Goal: Information Seeking & Learning: Understand process/instructions

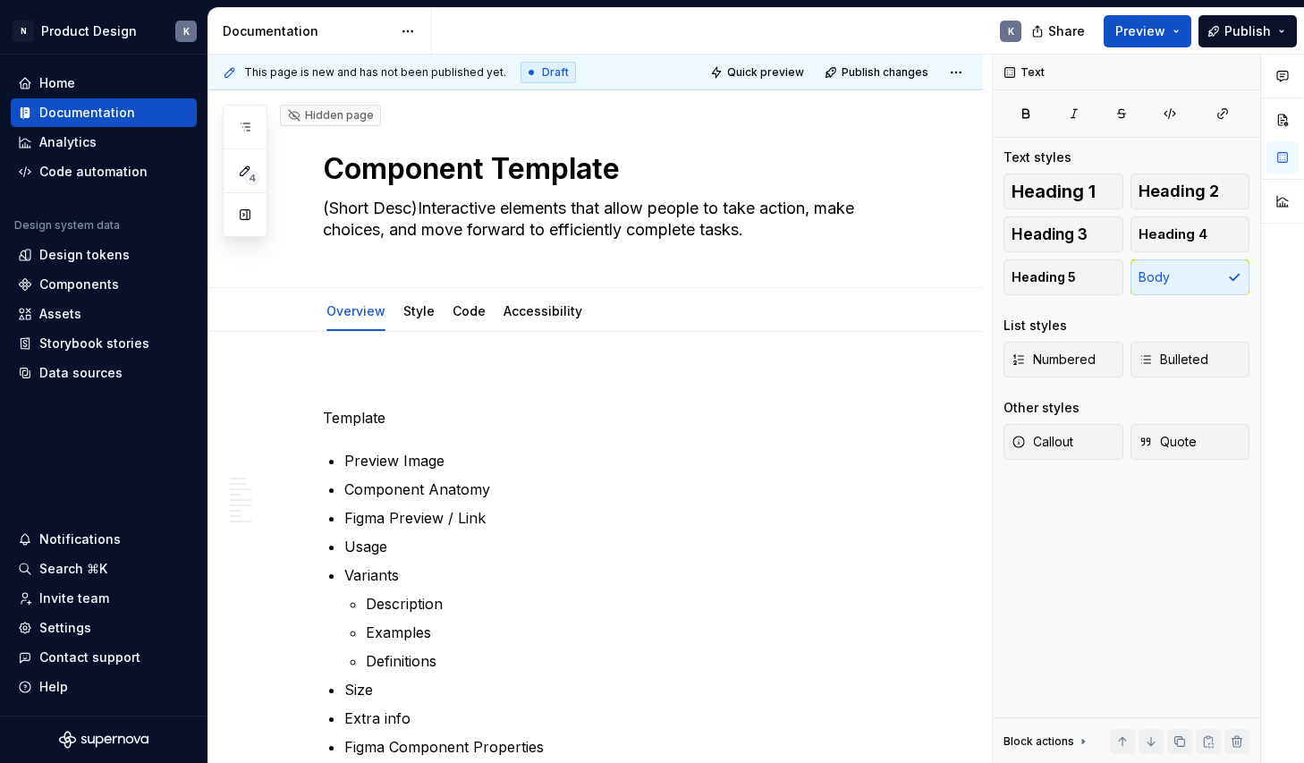
scroll to position [1, 0]
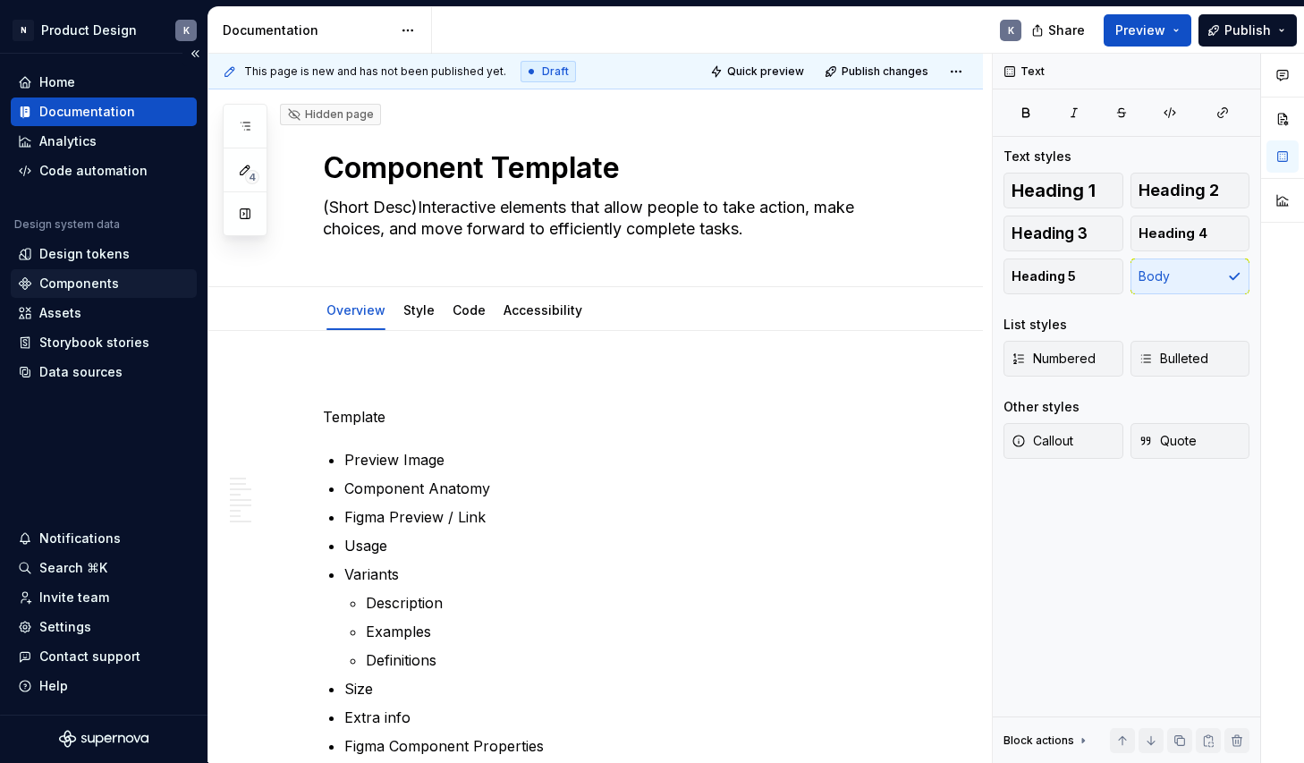
click at [122, 283] on div "Components" at bounding box center [104, 284] width 172 height 18
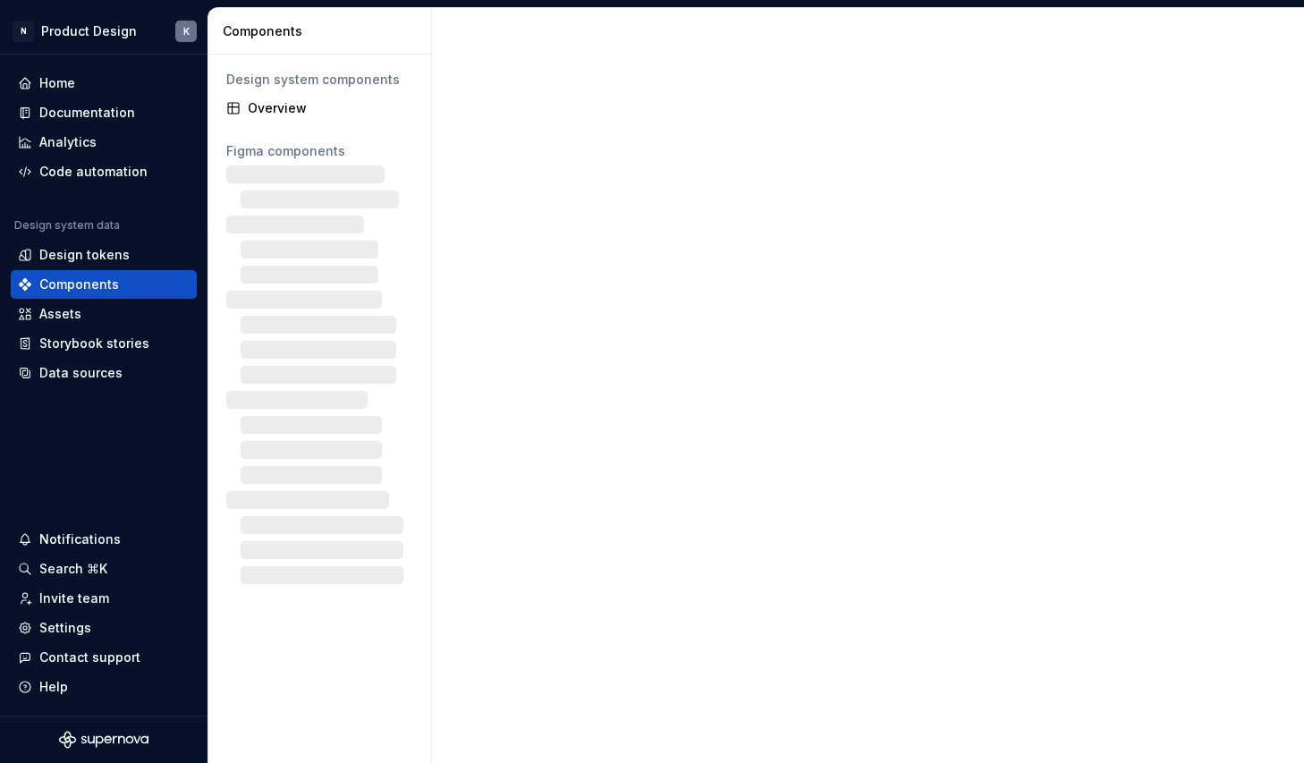
click at [247, 209] on div at bounding box center [319, 374] width 201 height 418
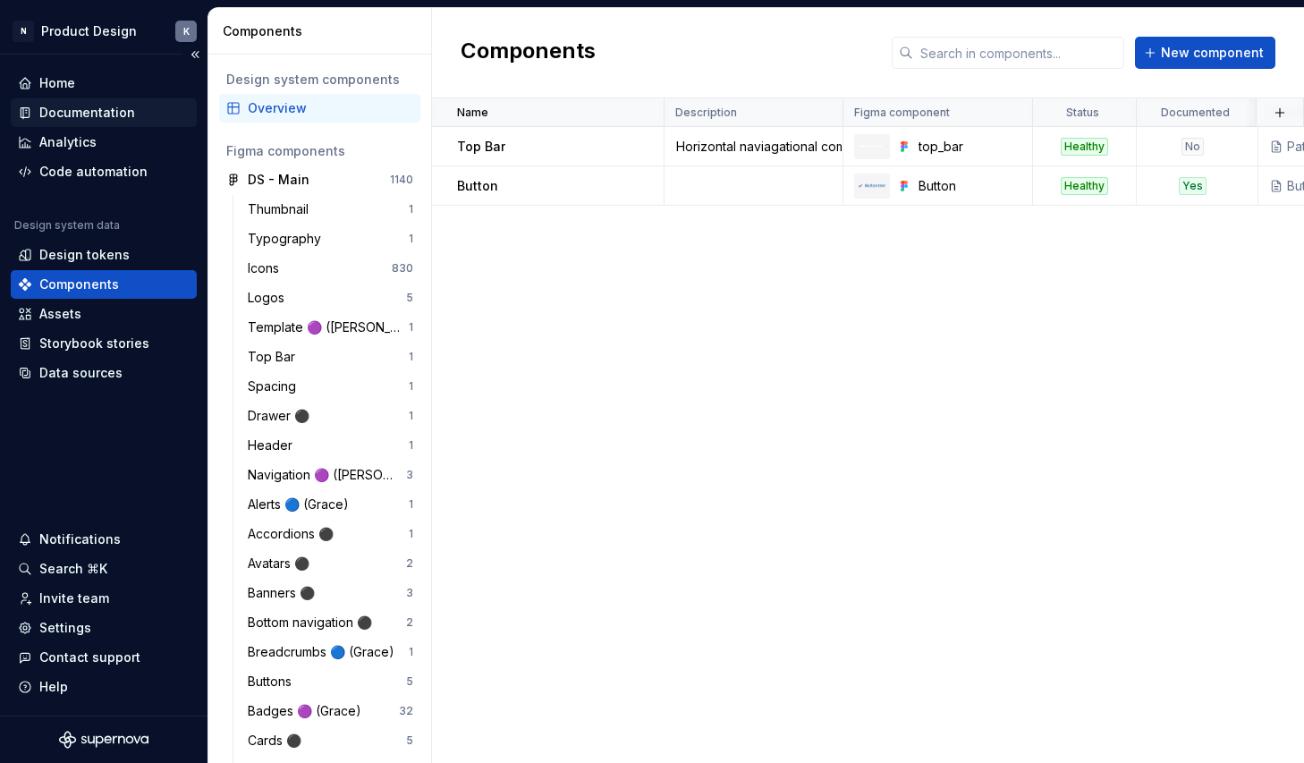
click at [127, 110] on div "Documentation" at bounding box center [87, 113] width 96 height 18
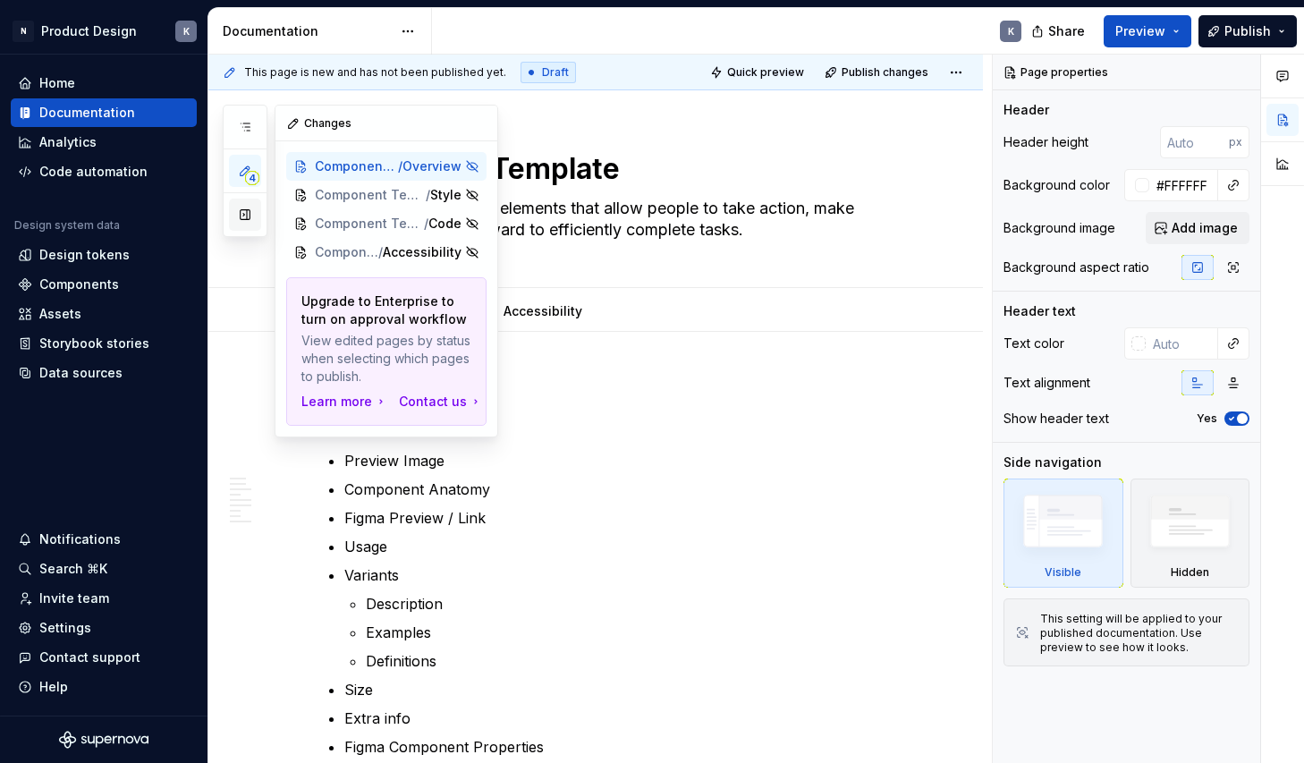
click at [245, 214] on button "button" at bounding box center [245, 215] width 32 height 32
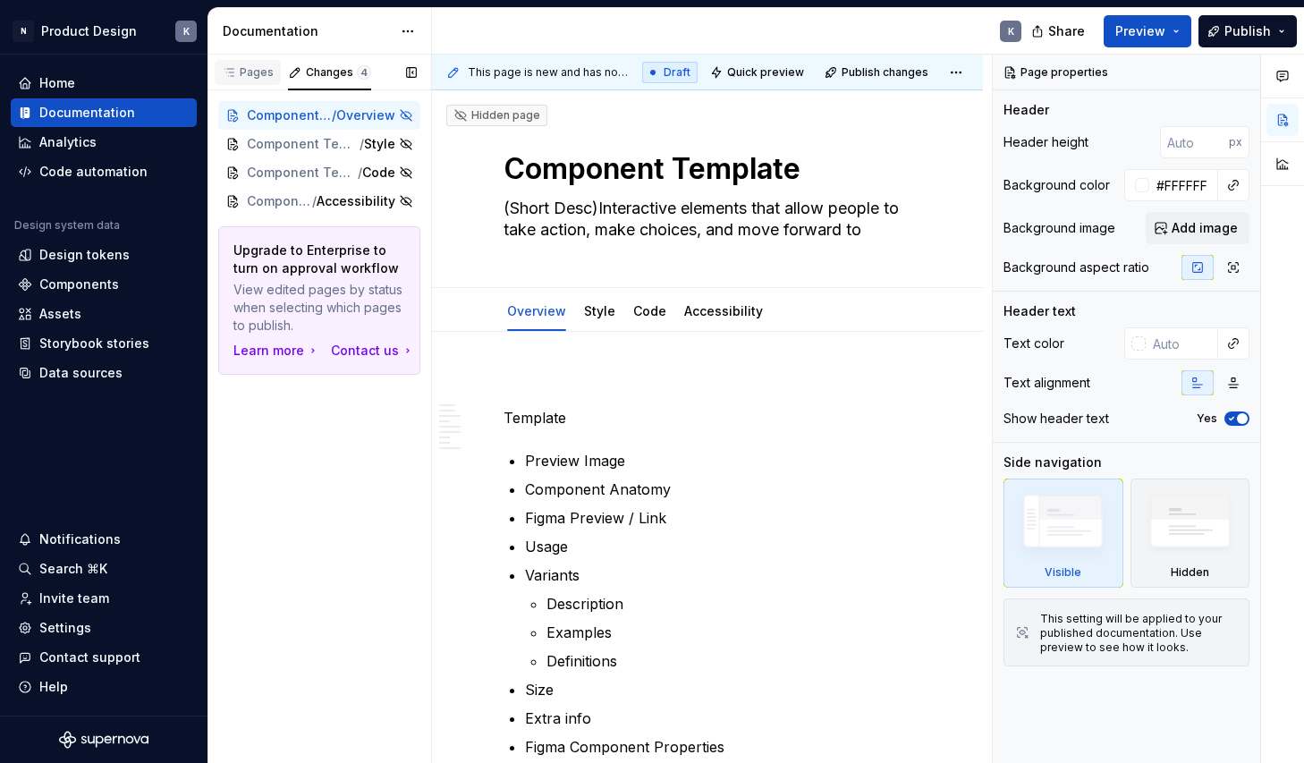
click at [258, 70] on div "Pages" at bounding box center [248, 72] width 52 height 14
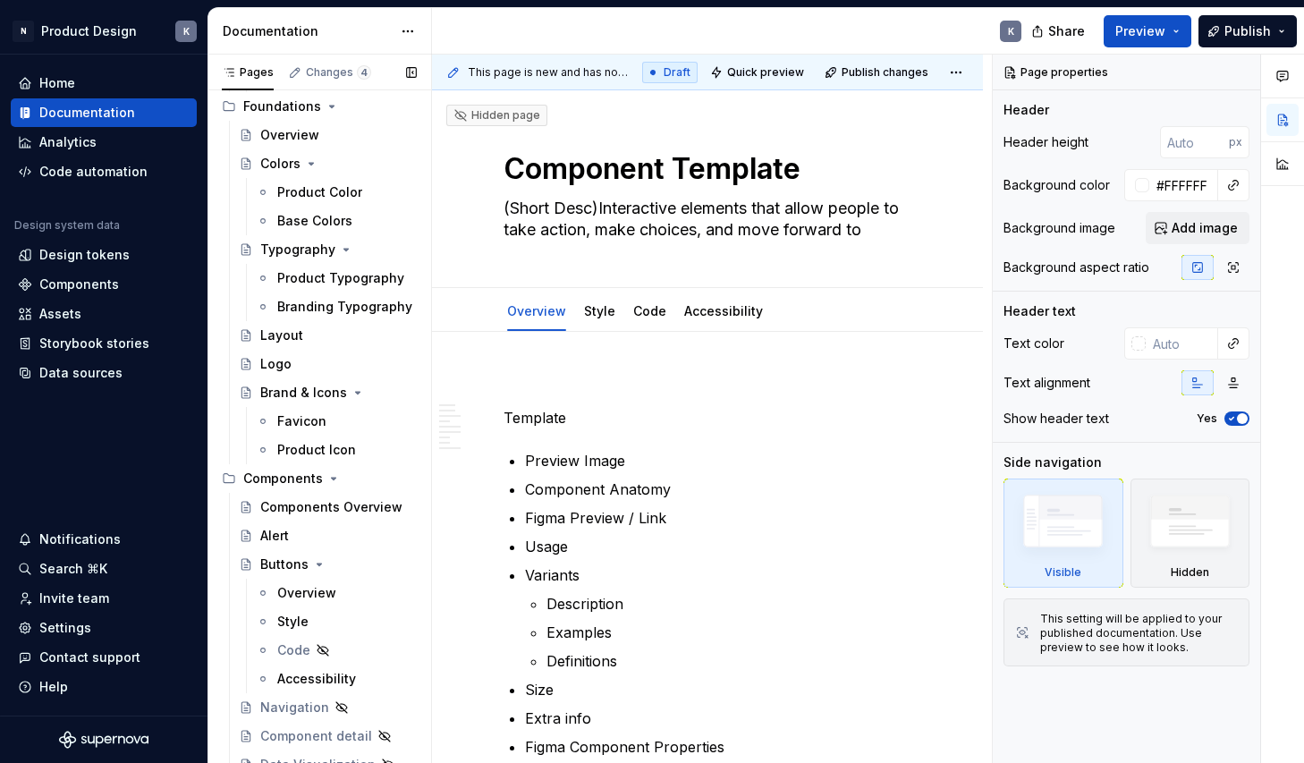
scroll to position [404, 0]
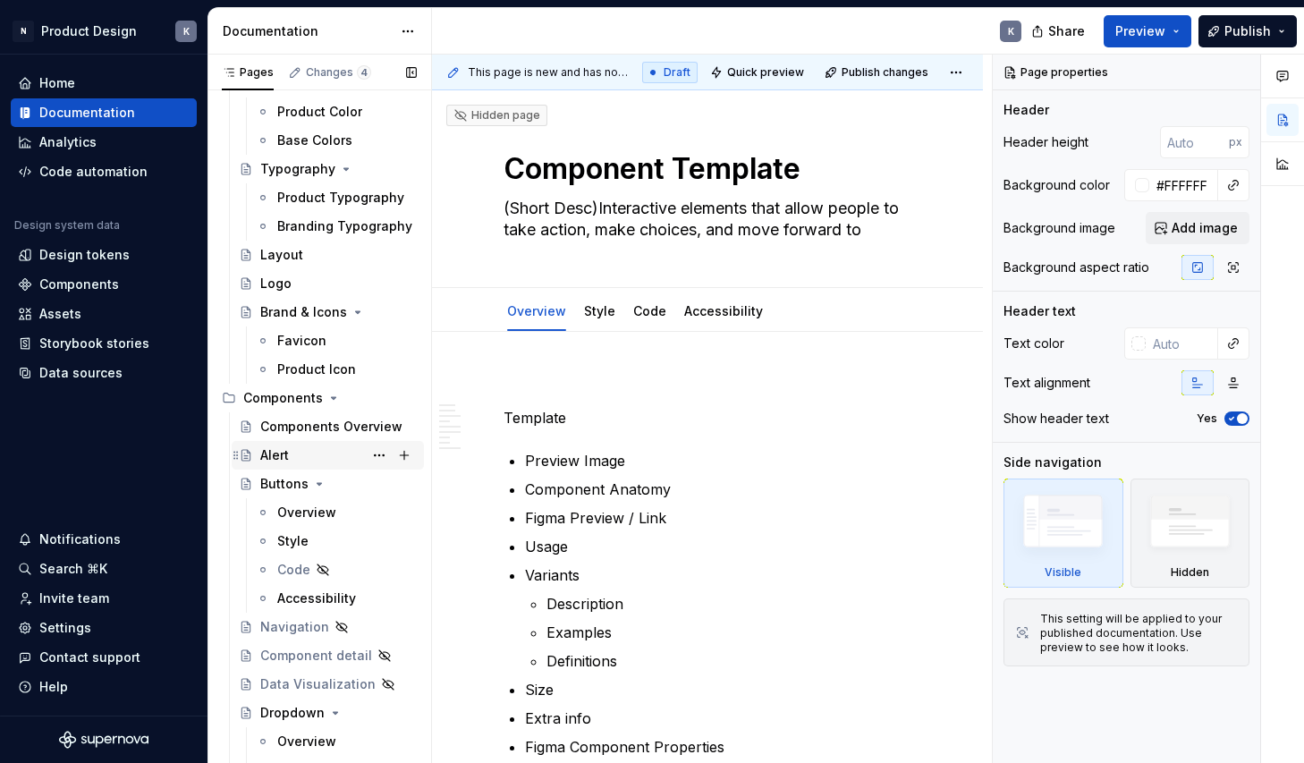
click at [316, 456] on div "Alert" at bounding box center [338, 455] width 156 height 25
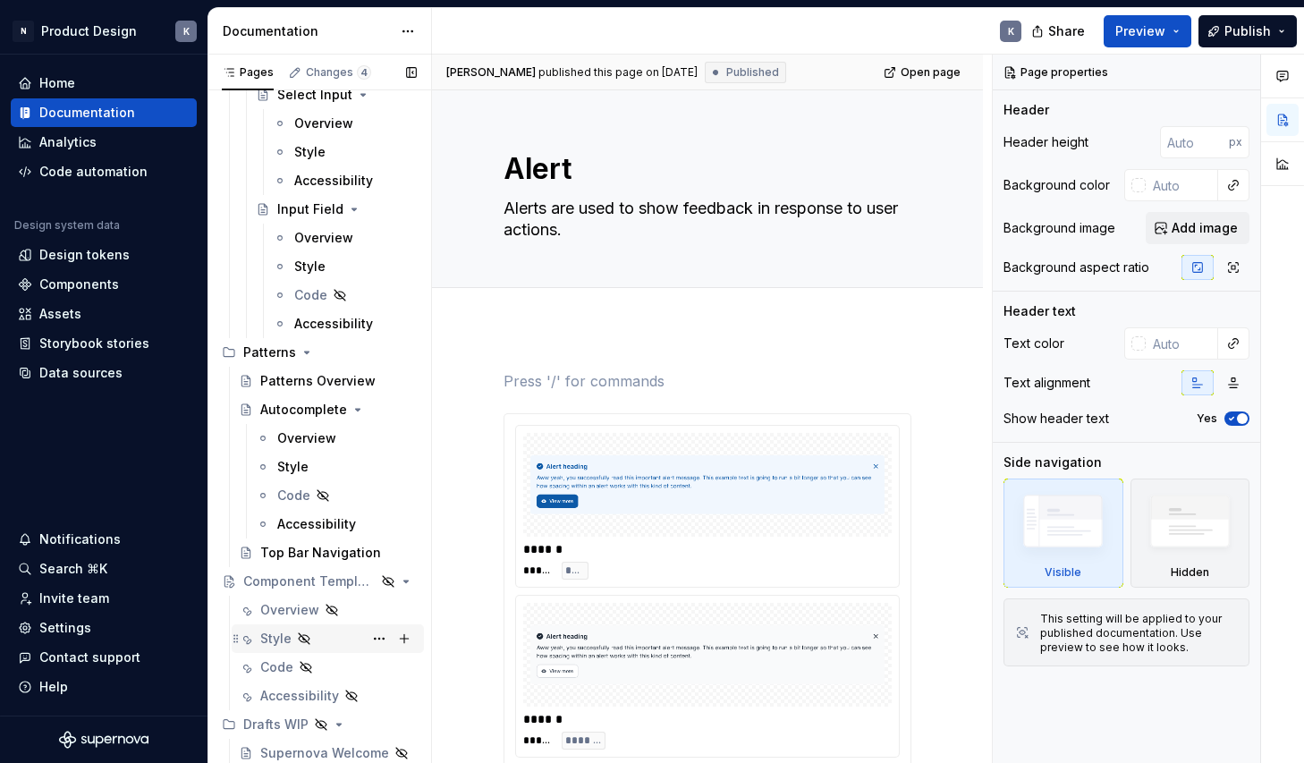
scroll to position [1222, 0]
click at [289, 587] on div "Component Template" at bounding box center [284, 581] width 82 height 18
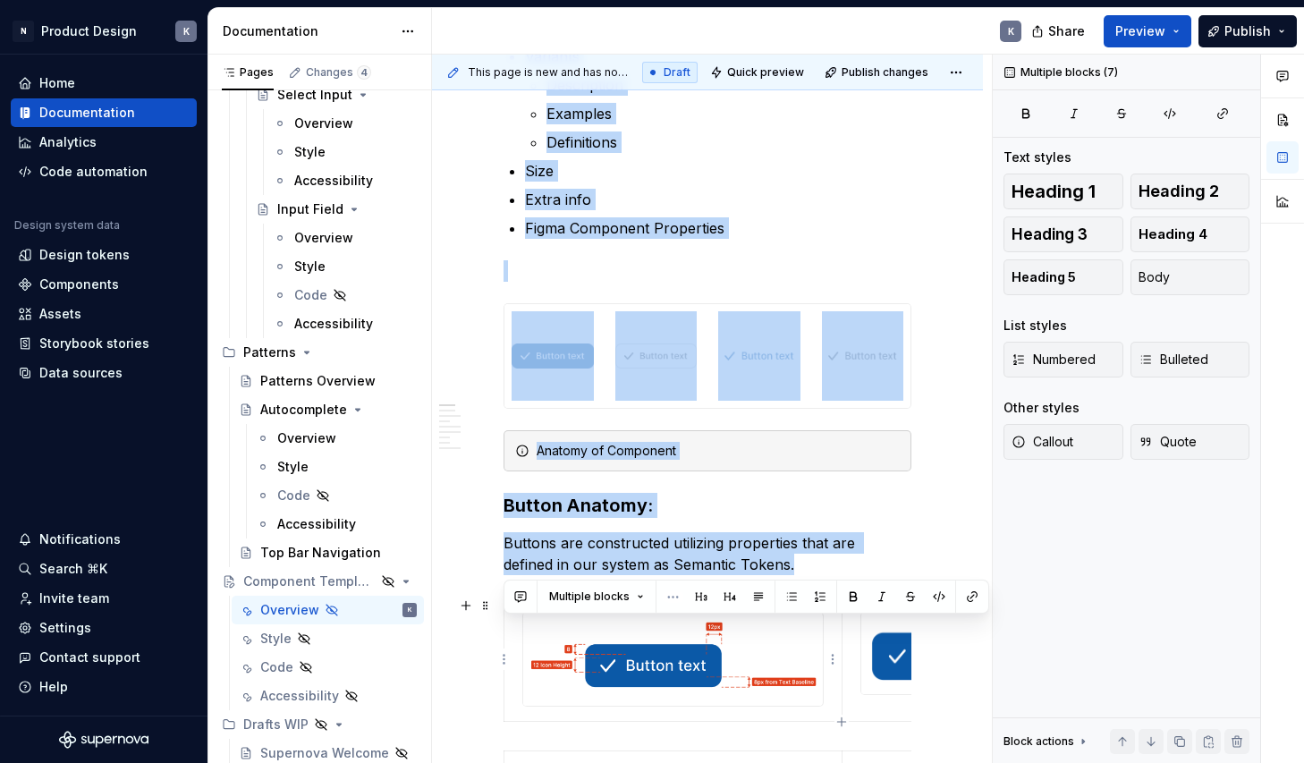
scroll to position [584, 0]
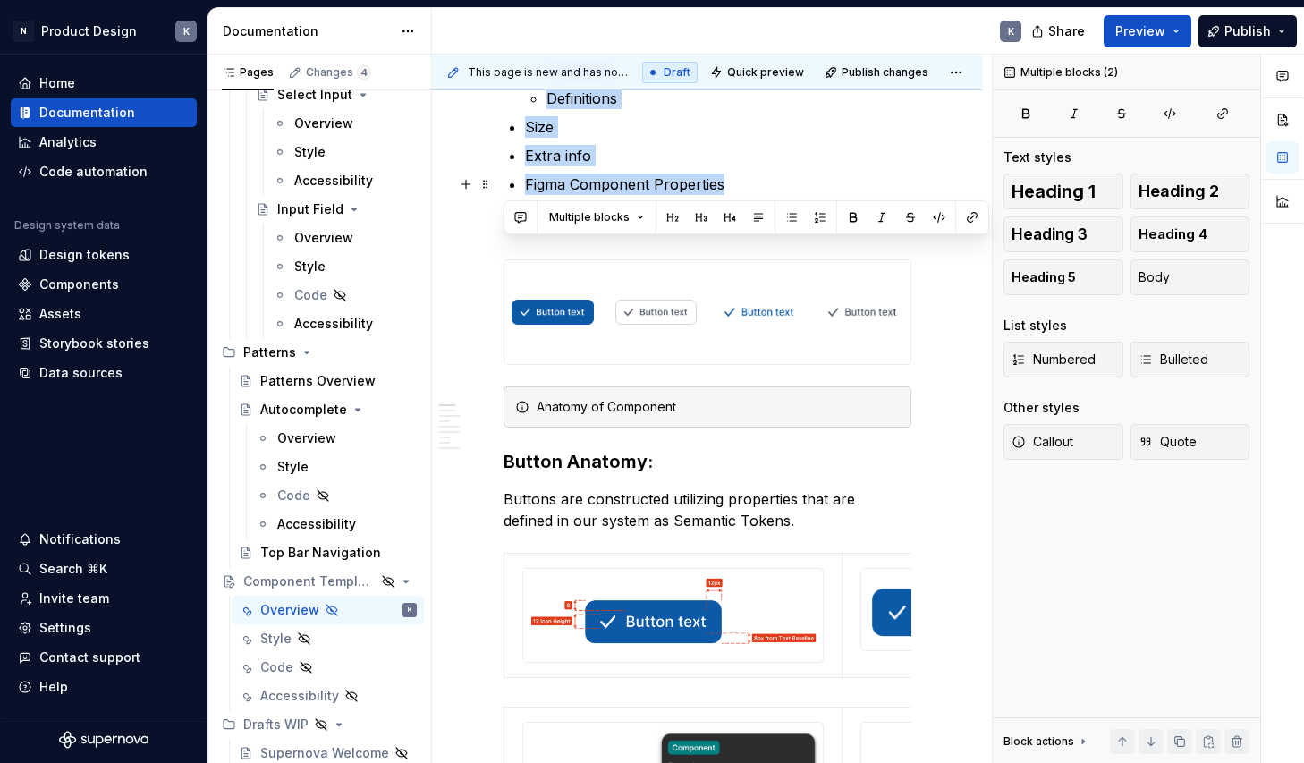
drag, startPoint x: 506, startPoint y: 394, endPoint x: 733, endPoint y: 189, distance: 306.4
copy div "Template Preview Image Component Anatomy Figma Preview / Link Usage Variants De…"
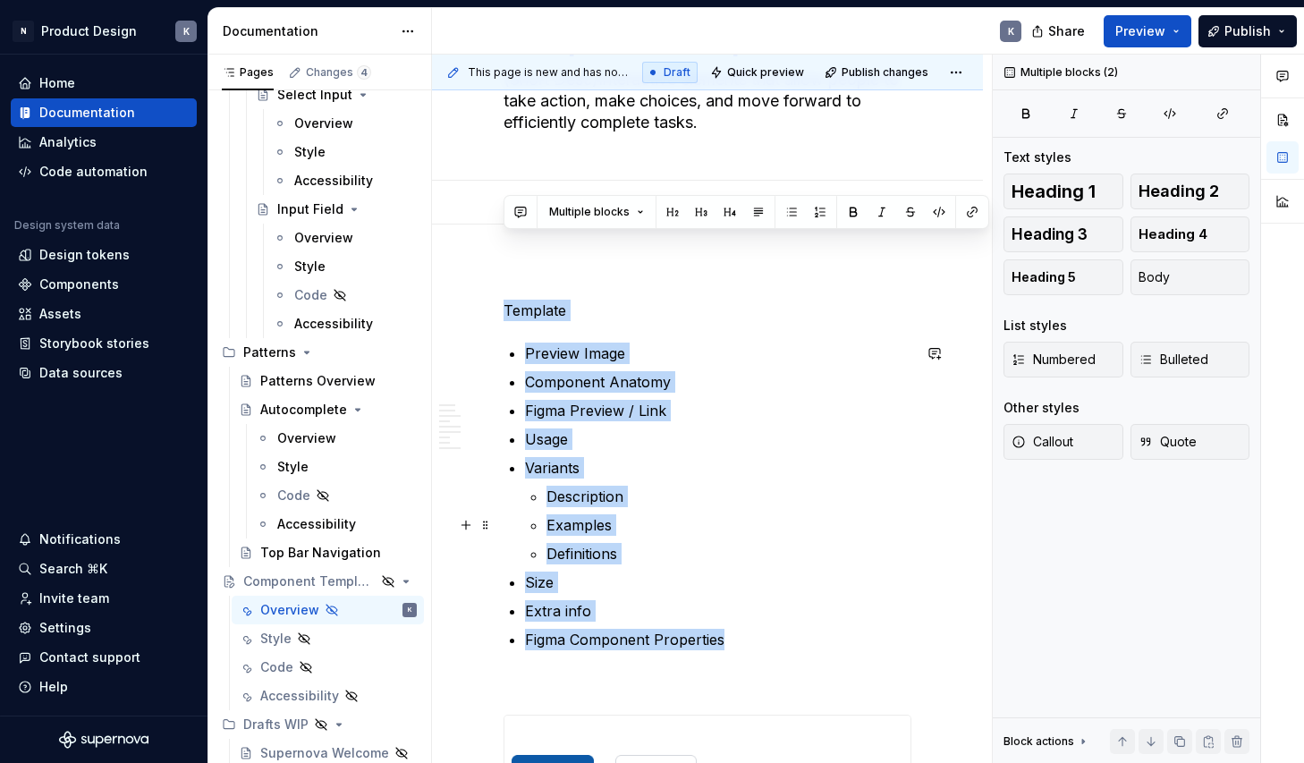
scroll to position [255, 0]
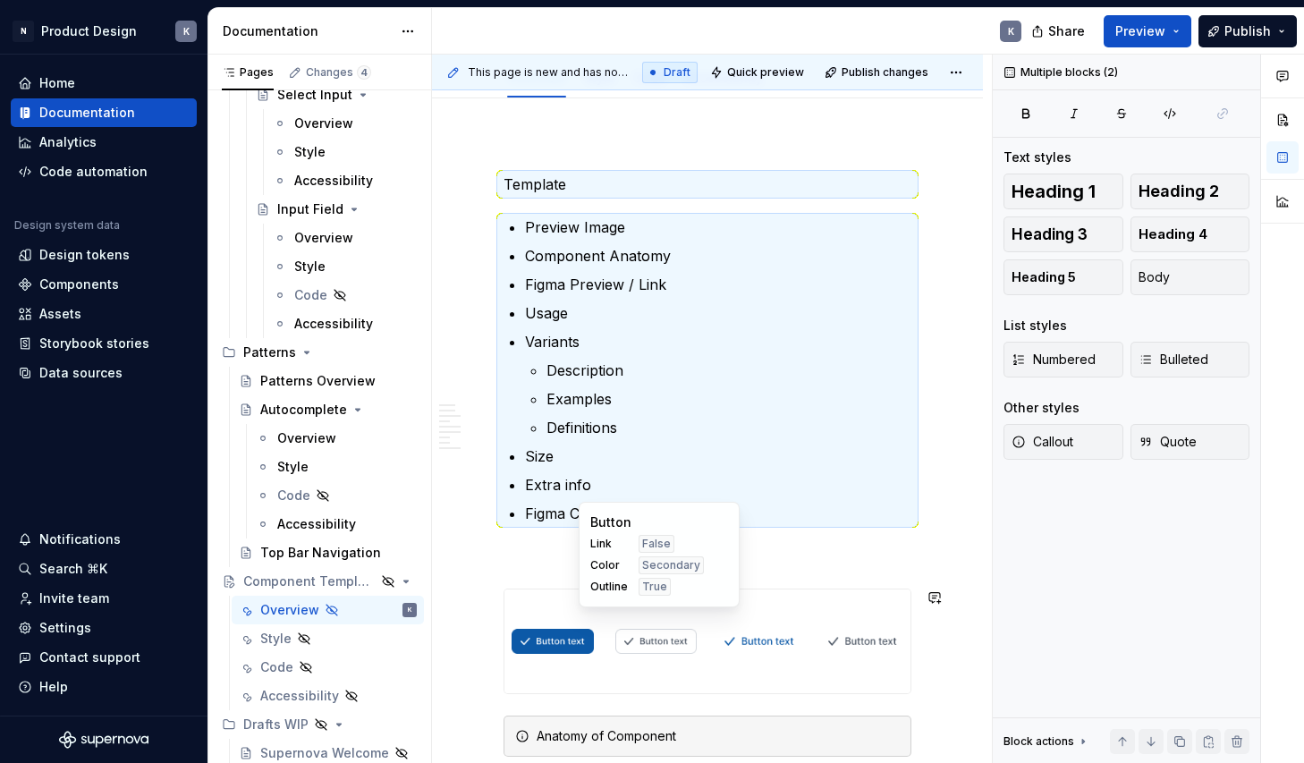
click at [647, 599] on div "Button Link False Color Secondary Outline True" at bounding box center [659, 555] width 161 height 106
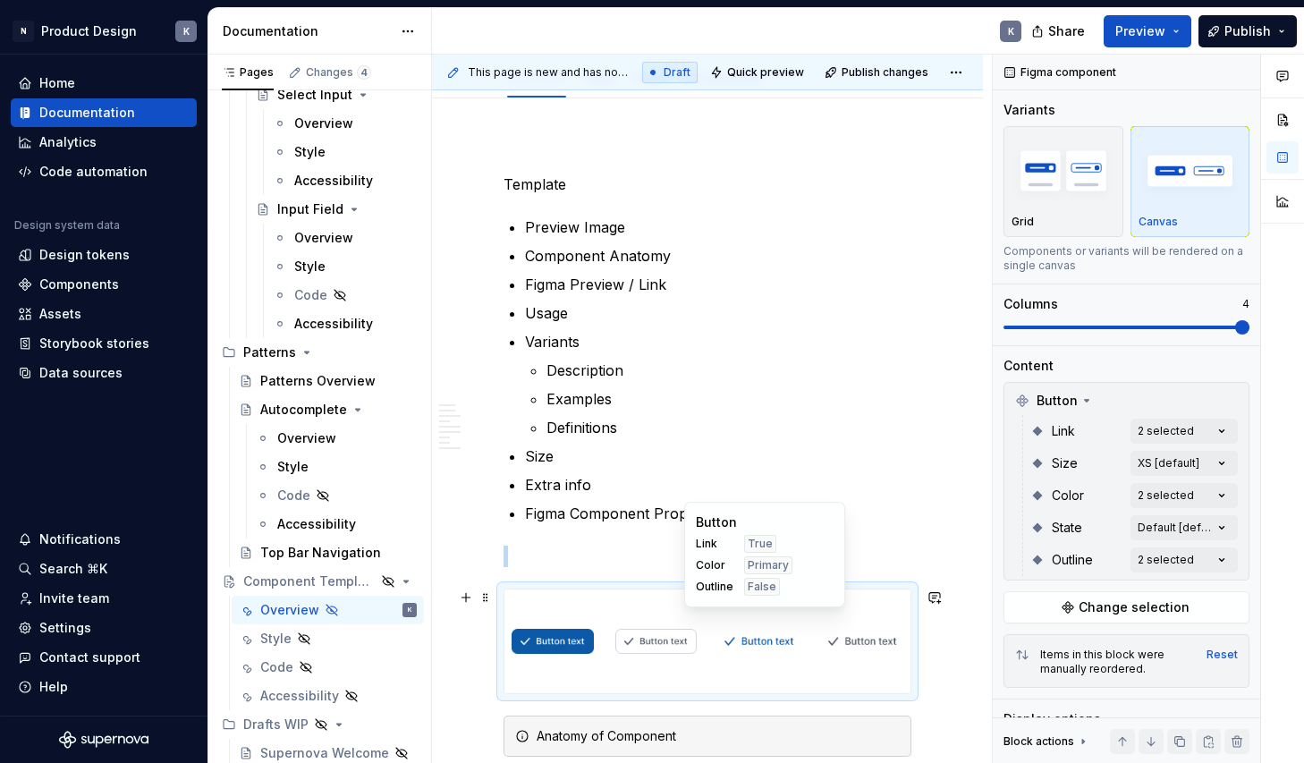
click at [711, 629] on div at bounding box center [707, 641] width 406 height 104
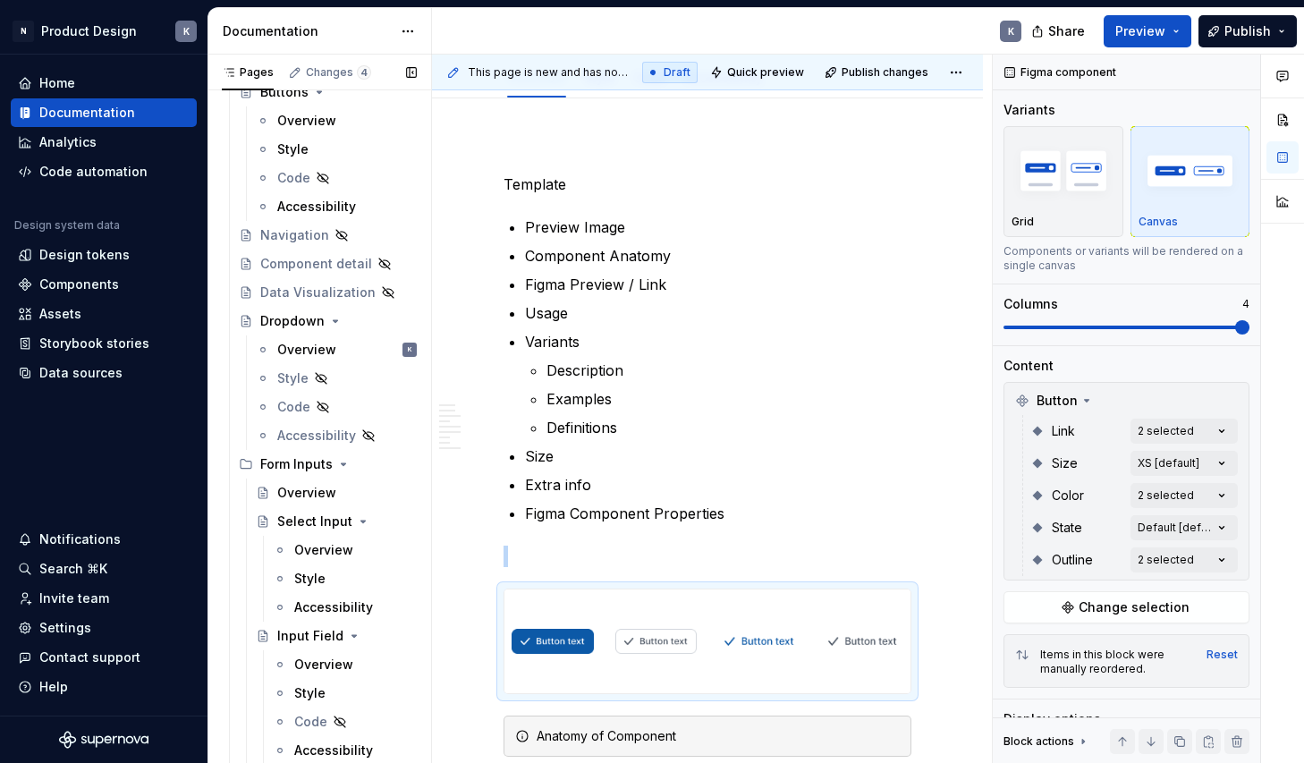
scroll to position [722, 0]
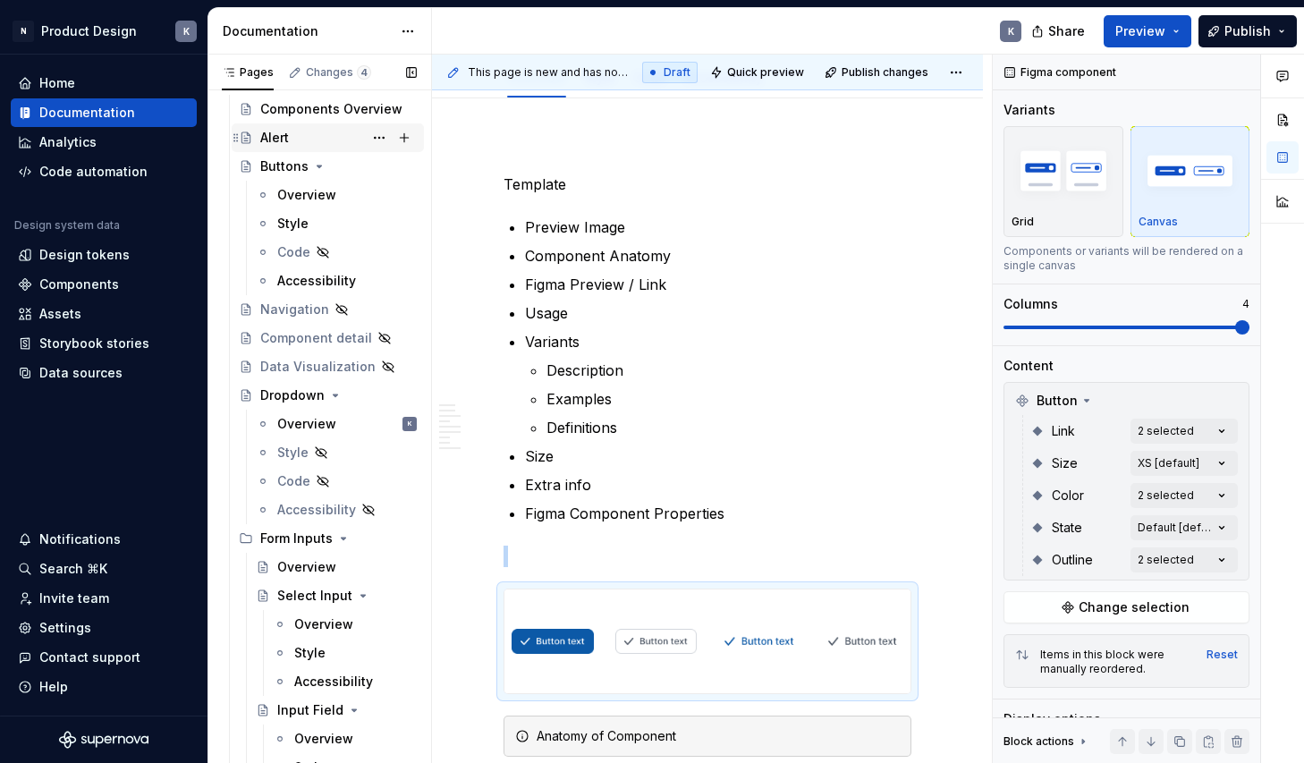
click at [300, 133] on div "Alert" at bounding box center [338, 137] width 156 height 25
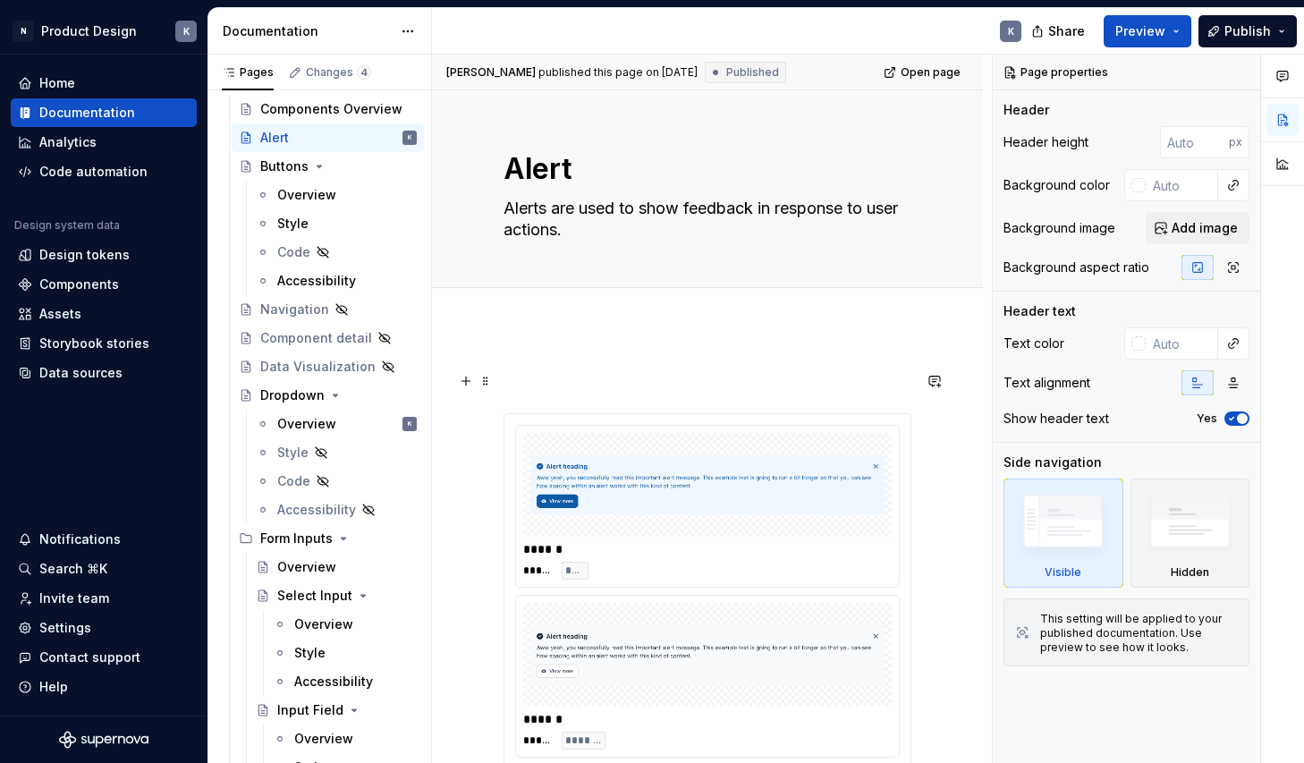
type textarea "*"
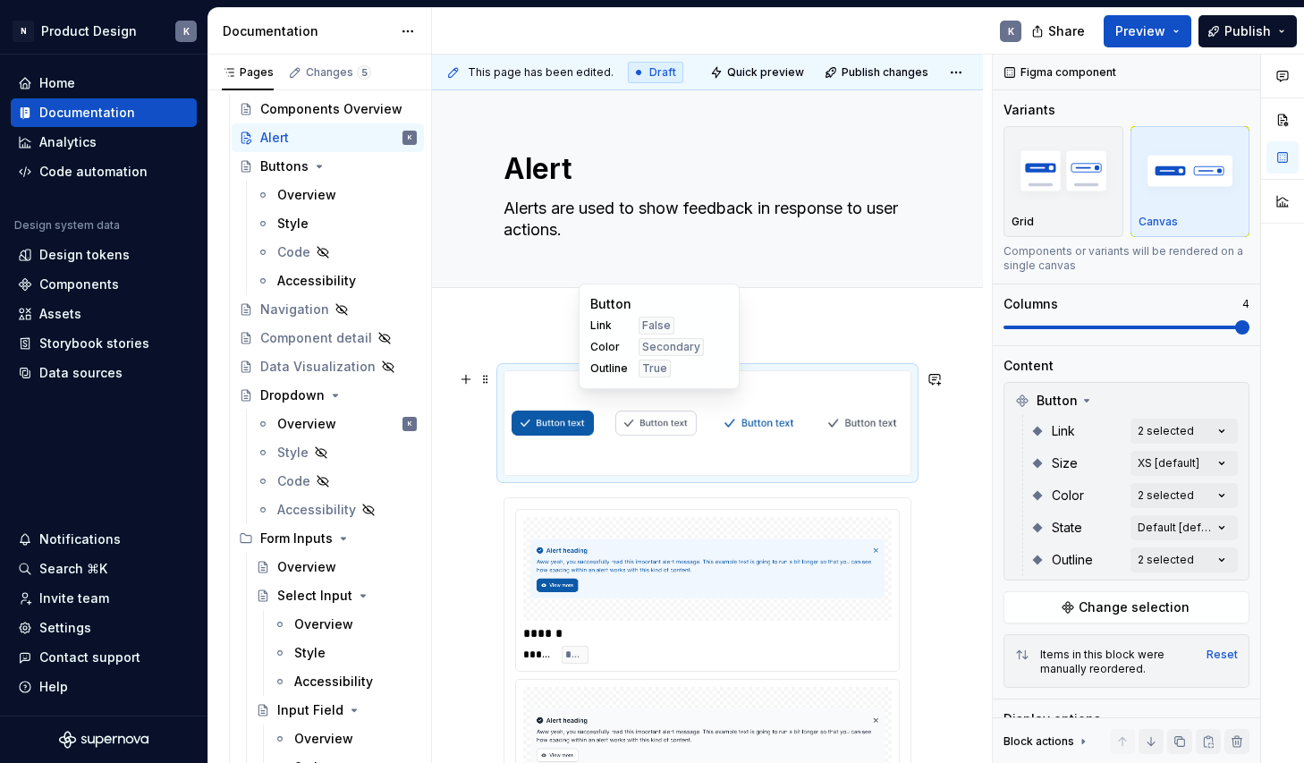
click at [667, 401] on img at bounding box center [656, 422] width 82 height 89
click at [1104, 605] on span "Change selection" at bounding box center [1133, 607] width 111 height 18
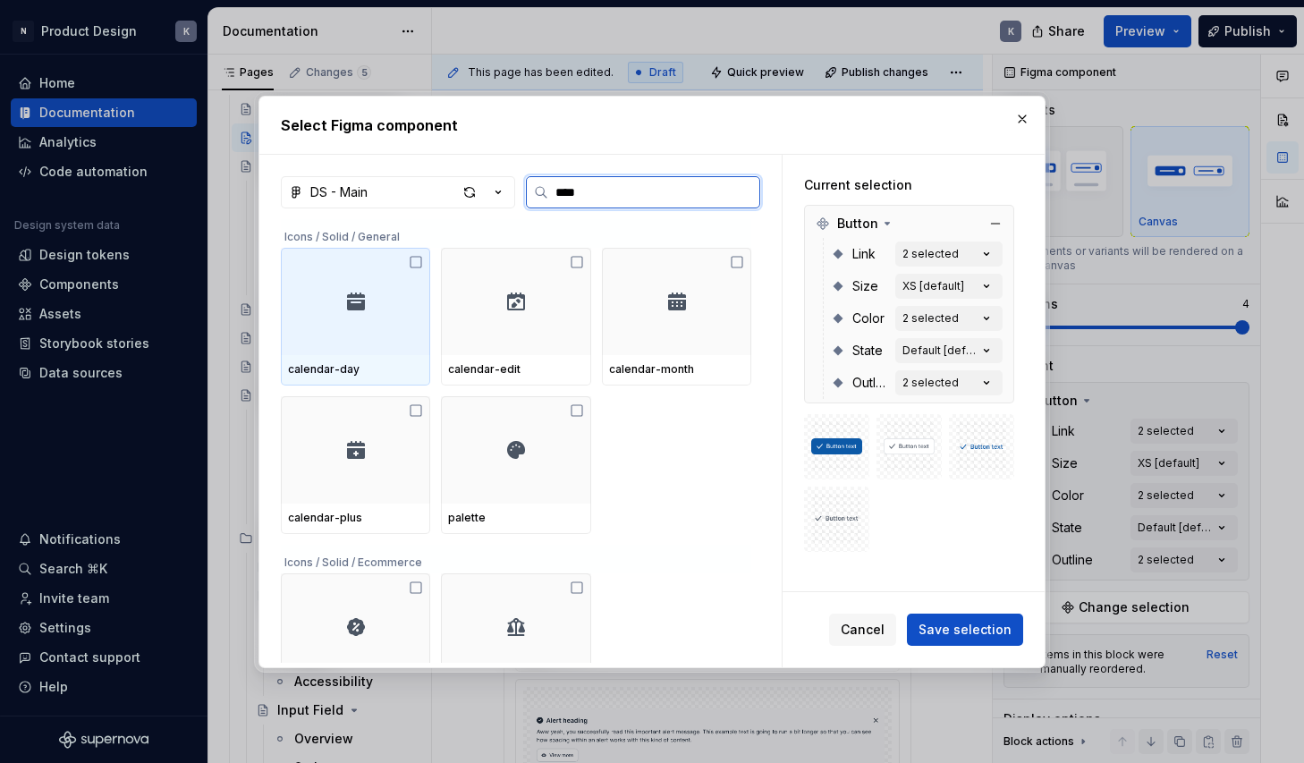
type input "*****"
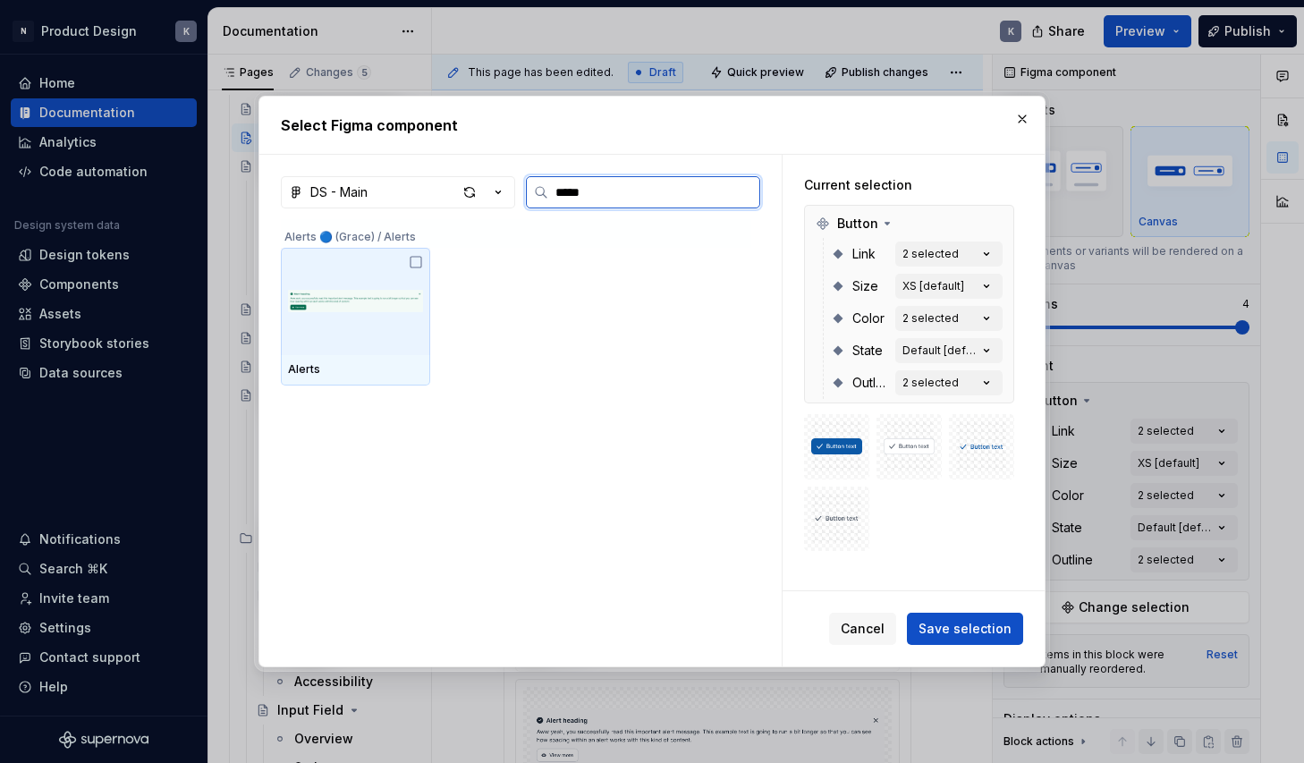
click at [359, 264] on img at bounding box center [355, 301] width 135 height 93
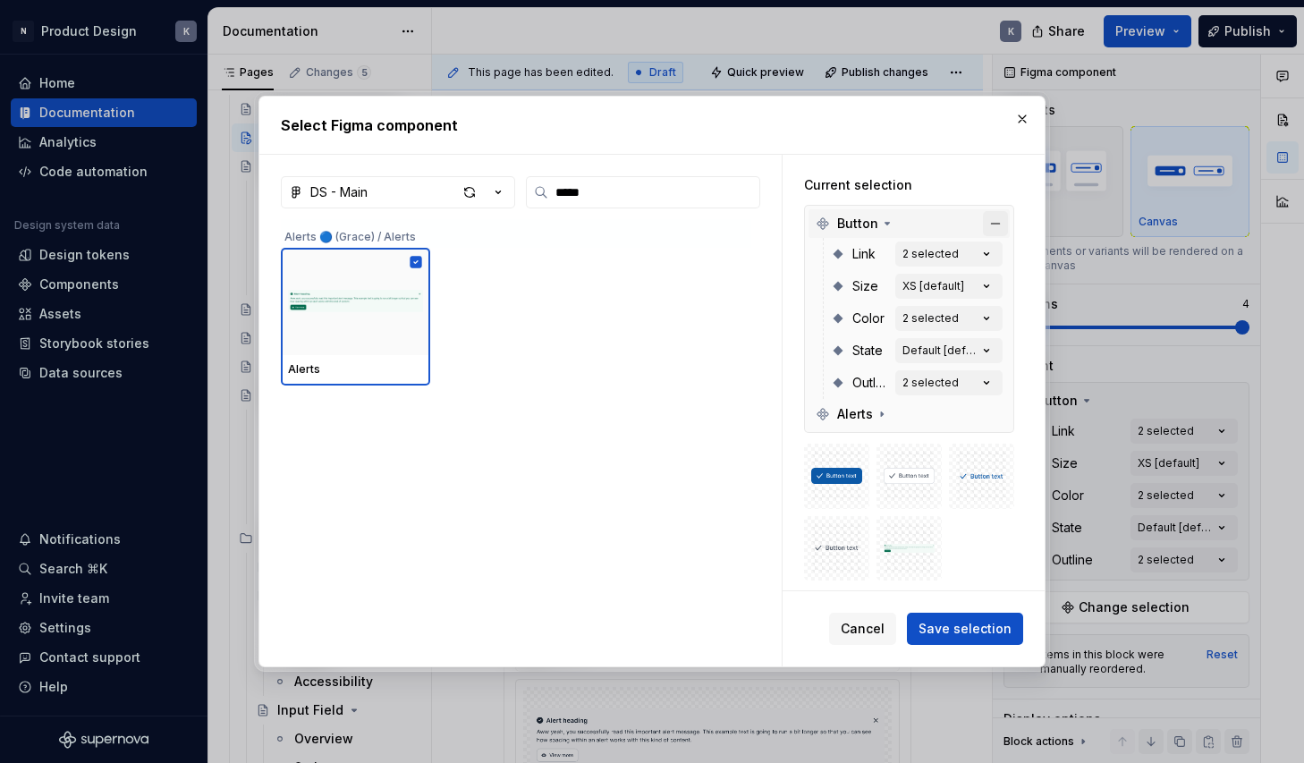
click at [998, 220] on button "button" at bounding box center [995, 223] width 25 height 25
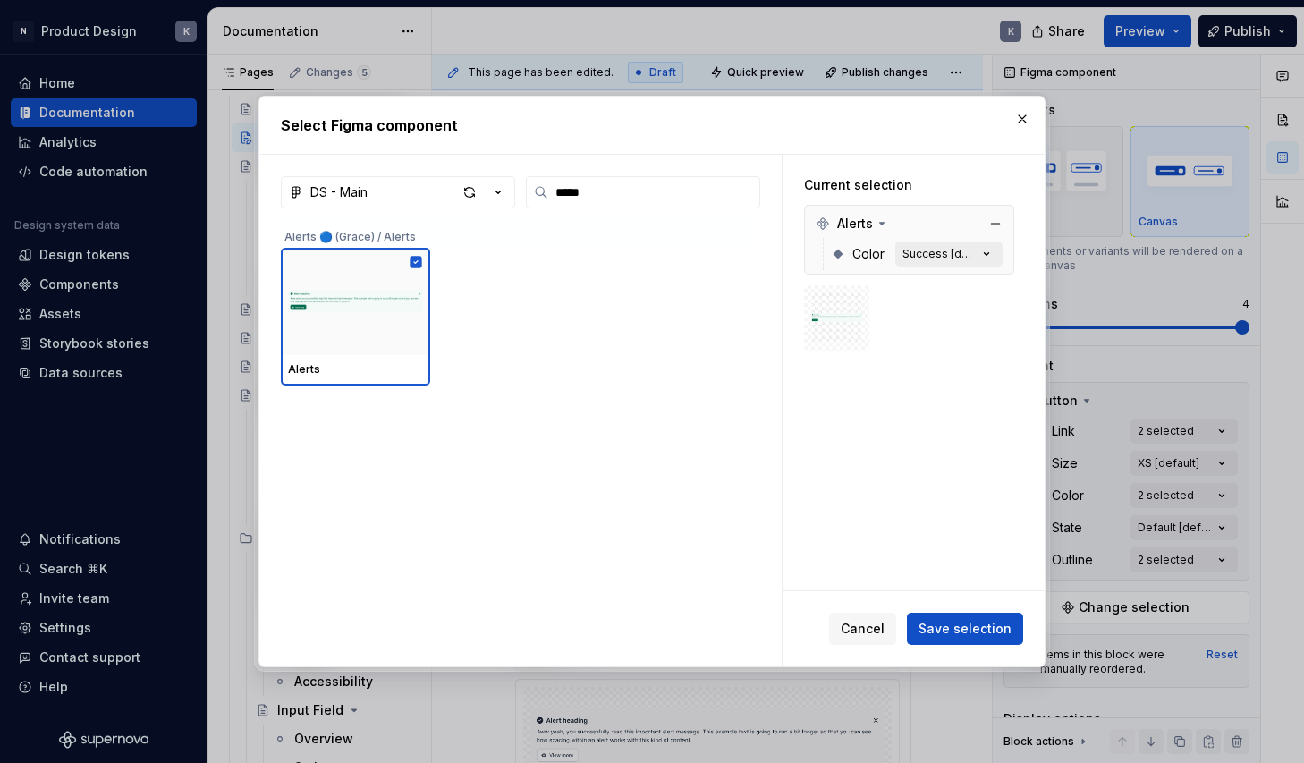
click at [947, 256] on div "Success [default]" at bounding box center [939, 254] width 75 height 14
click at [989, 252] on icon "button" at bounding box center [987, 253] width 4 height 3
click at [990, 247] on icon "button" at bounding box center [986, 254] width 18 height 18
click at [993, 256] on icon "button" at bounding box center [986, 254] width 18 height 18
click at [848, 242] on div "Color Success [default]" at bounding box center [917, 254] width 172 height 32
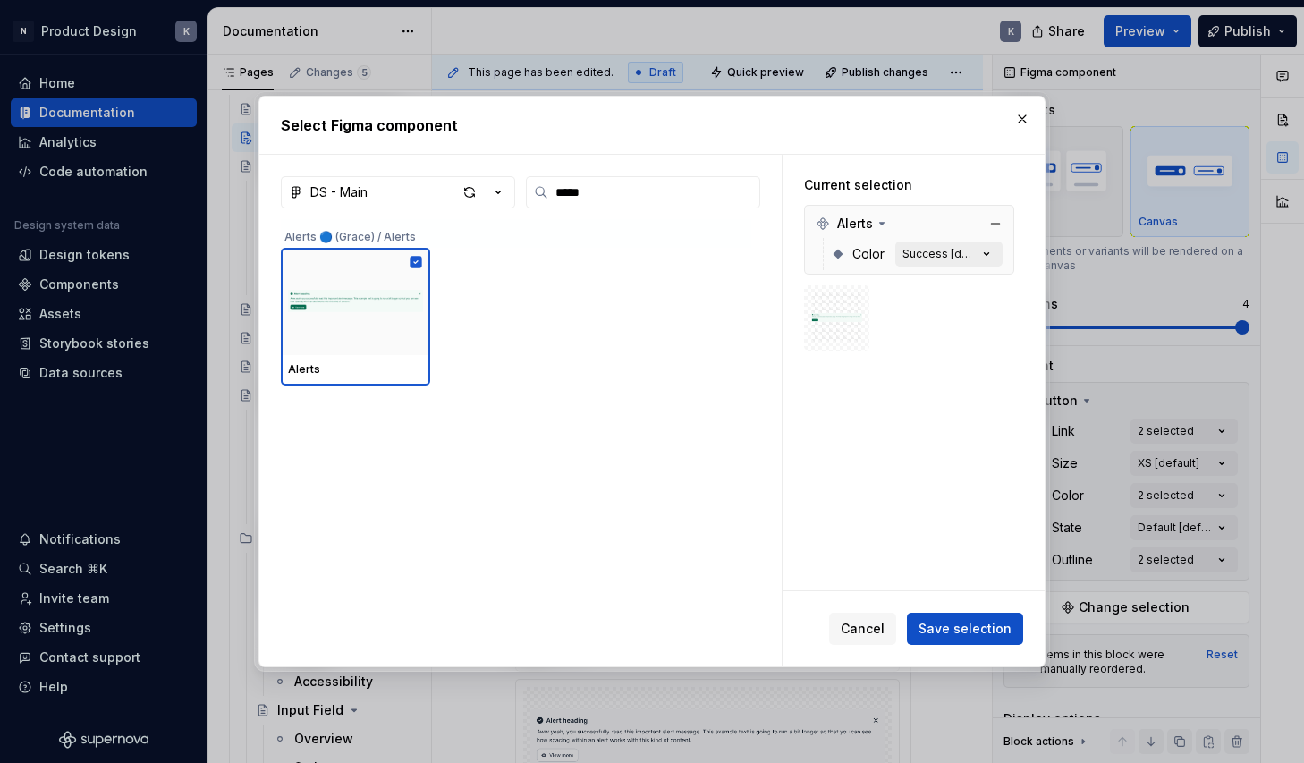
click at [916, 252] on div "Success [default]" at bounding box center [939, 254] width 75 height 14
click at [868, 257] on span "Color" at bounding box center [868, 254] width 32 height 18
click at [950, 622] on span "Save selection" at bounding box center [964, 629] width 93 height 18
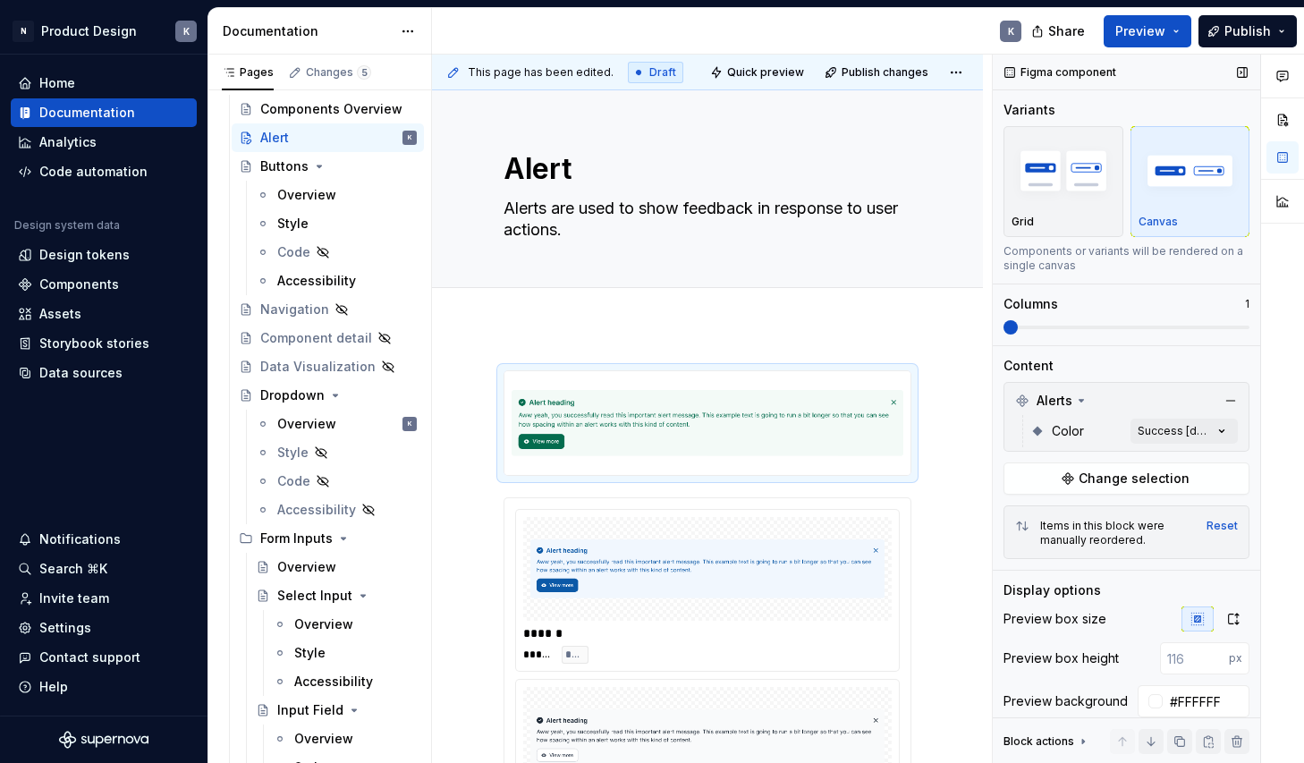
click at [985, 344] on div "This page has been edited. Draft Quick preview Publish changes Alert Alerts are…" at bounding box center [868, 409] width 872 height 709
click at [1170, 435] on div "Comments Open comments No comments yet Select ‘Comment’ from the block context …" at bounding box center [1148, 409] width 311 height 709
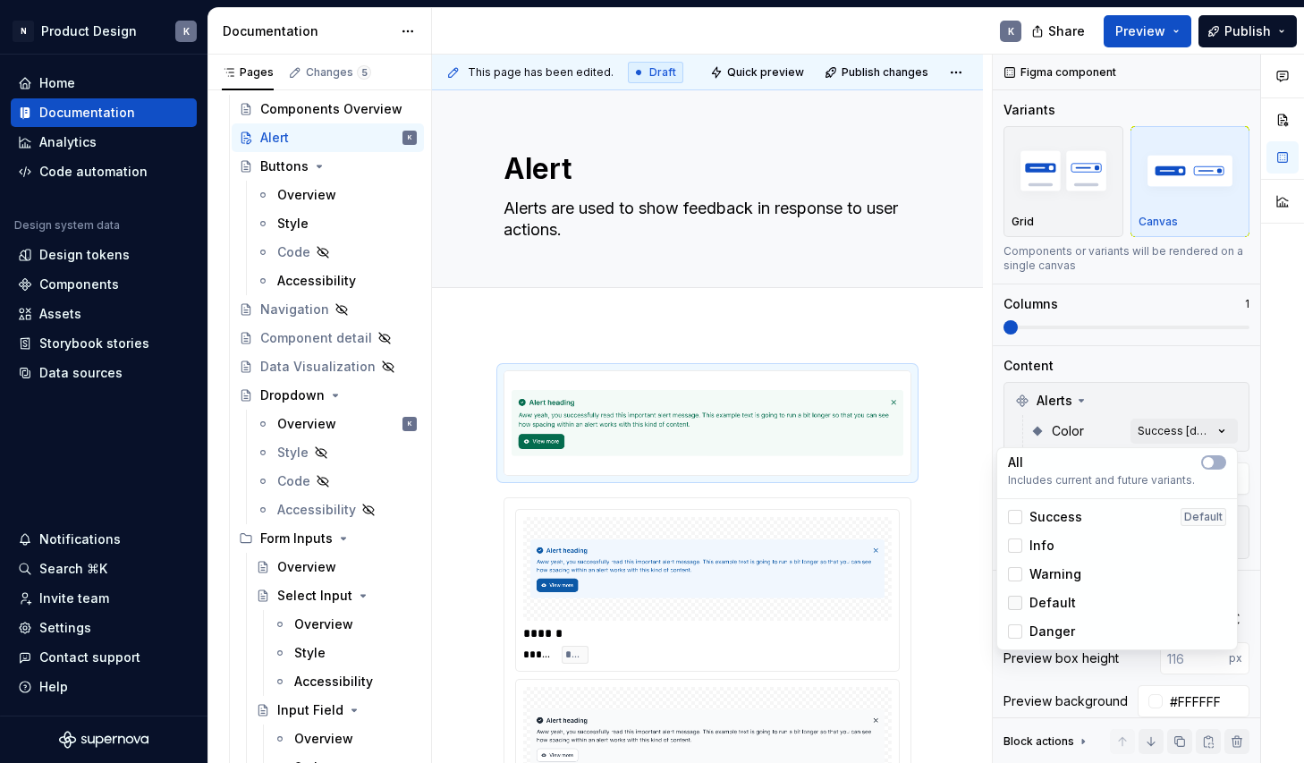
click at [1017, 605] on div at bounding box center [1015, 603] width 14 height 14
click at [958, 471] on html "N Product Design K Home Documentation Analytics Code automation Design system d…" at bounding box center [652, 381] width 1304 height 763
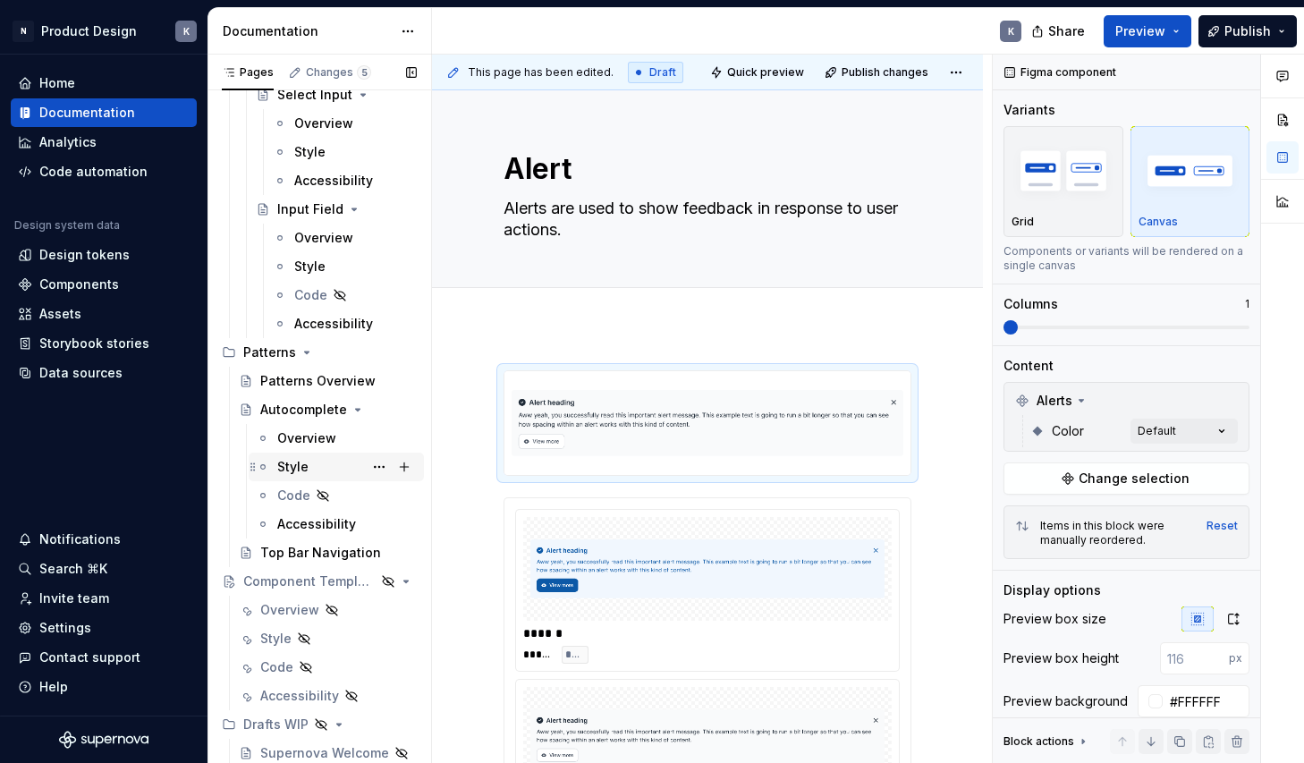
scroll to position [1222, 0]
click at [288, 582] on div "Component Template" at bounding box center [284, 581] width 82 height 18
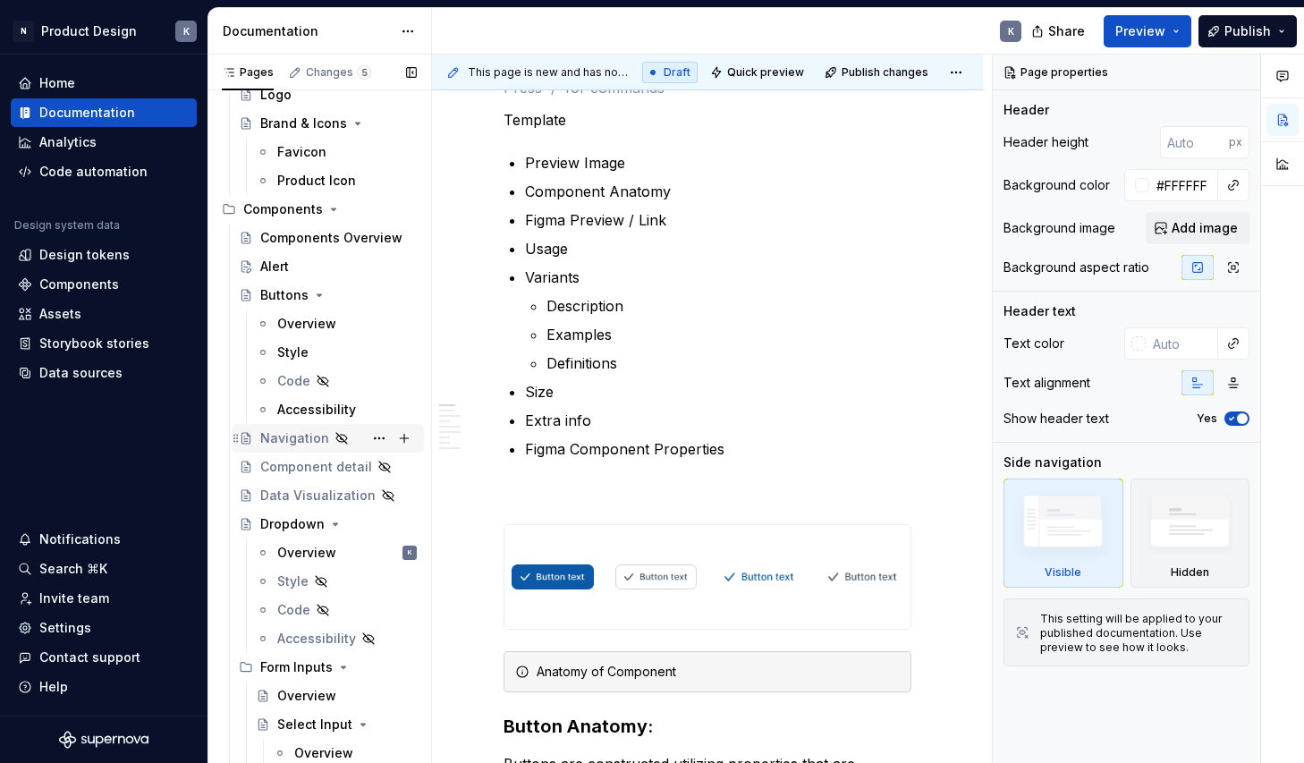
scroll to position [587, 0]
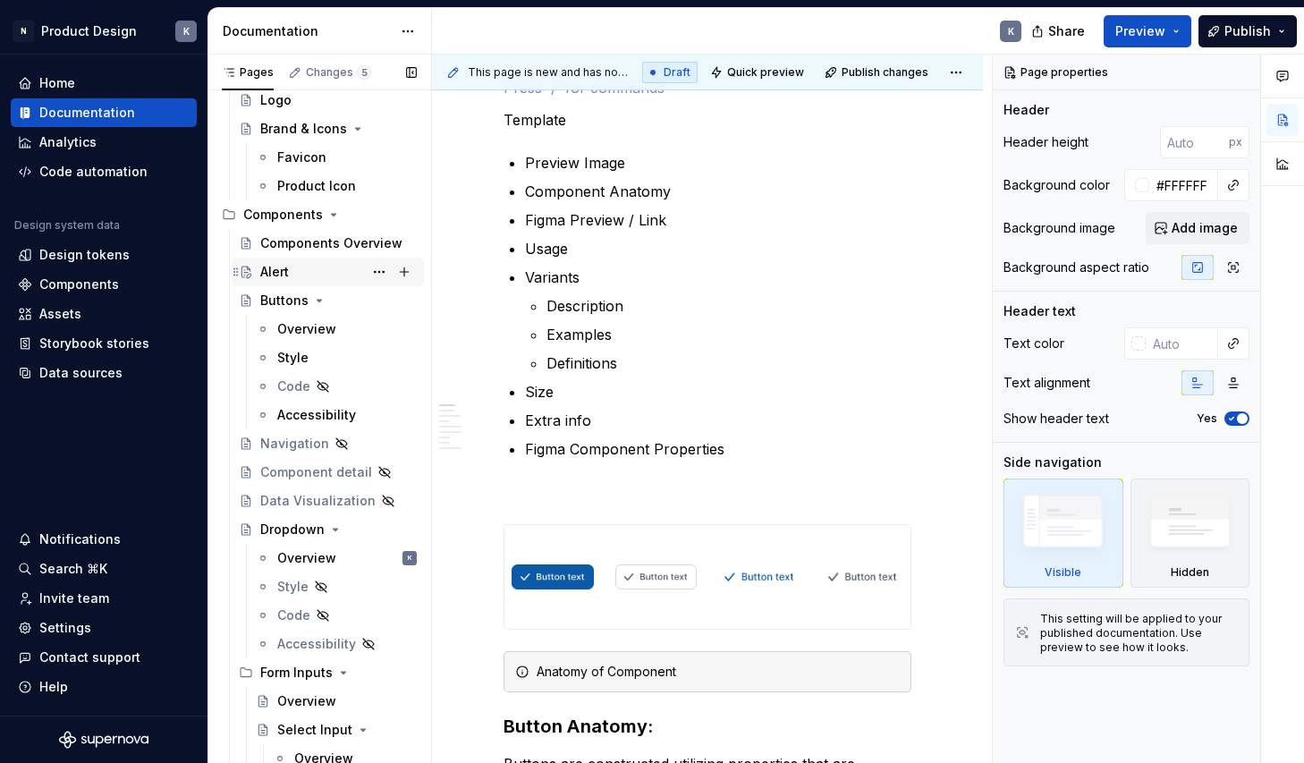
click at [341, 275] on div "Alert" at bounding box center [338, 271] width 156 height 25
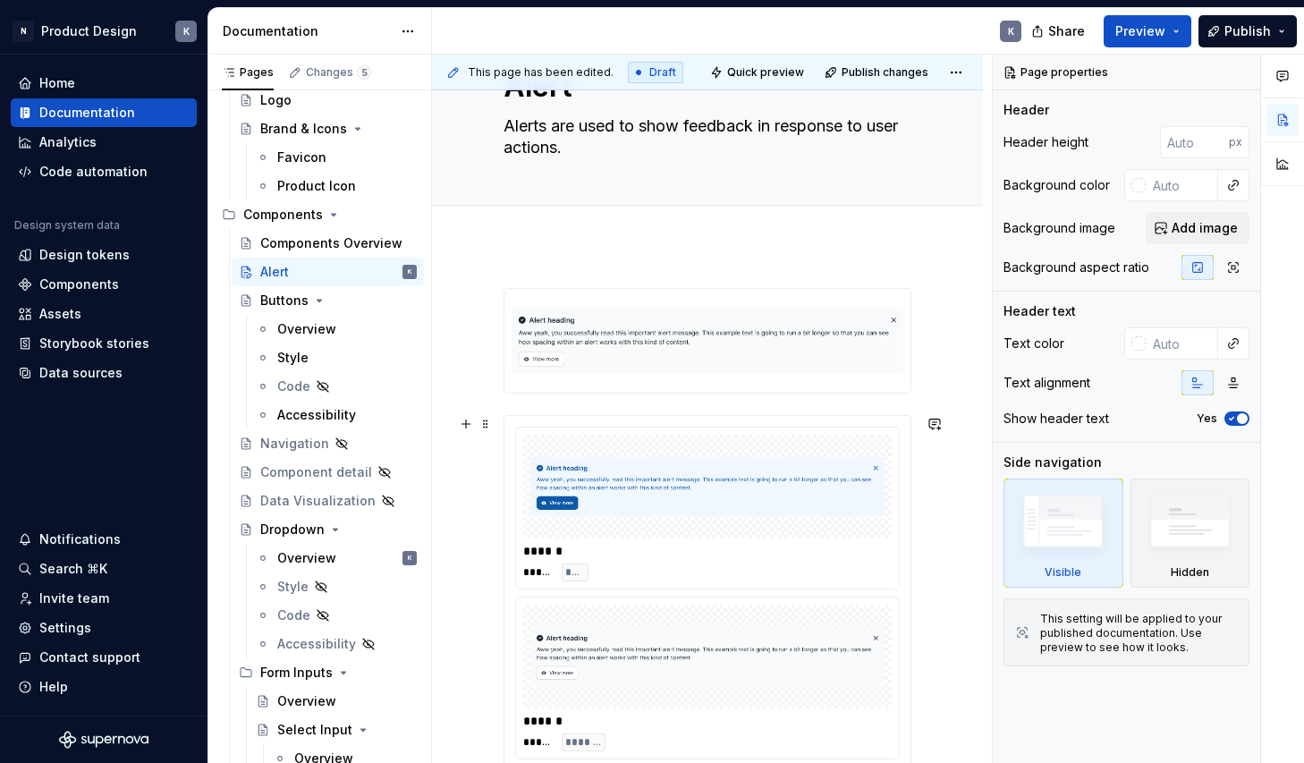
scroll to position [118, 0]
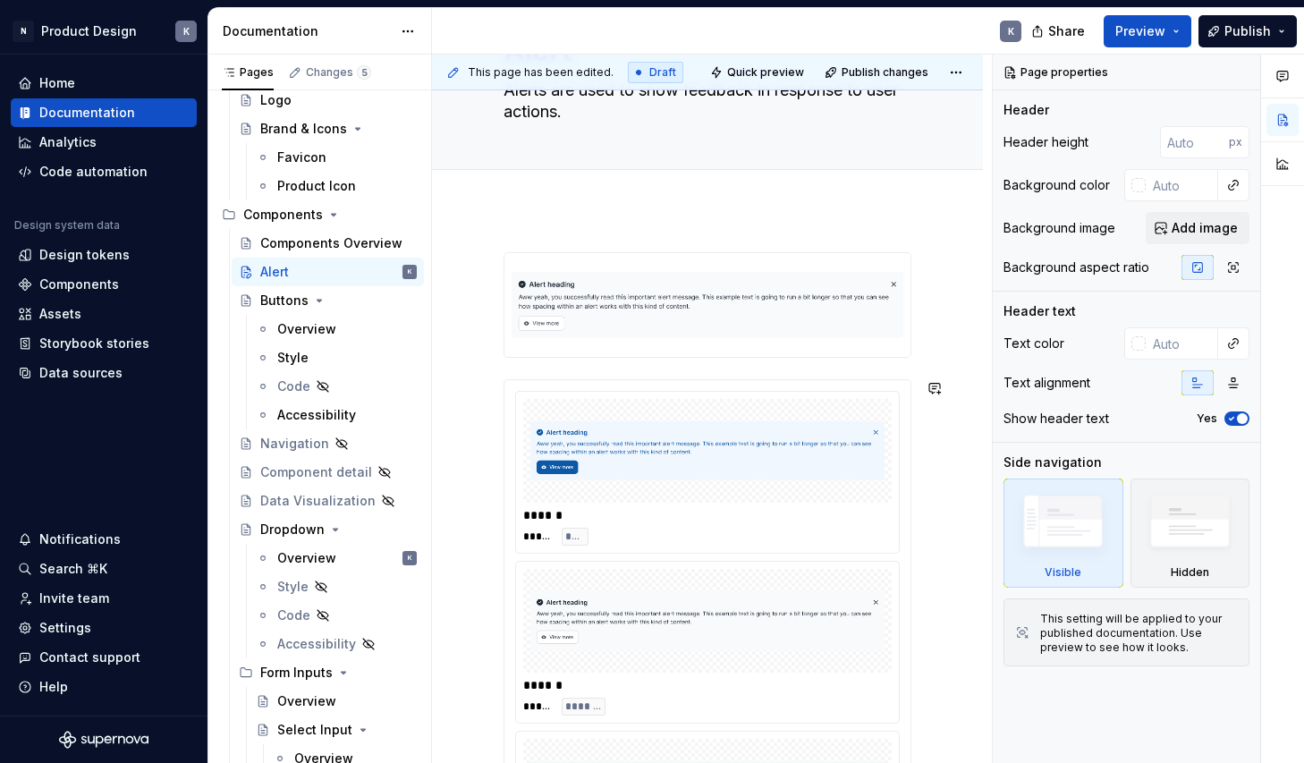
click at [675, 367] on div "****** ***** **** ****** ***** ******* ****** ***** ******* ****** ***** ******…" at bounding box center [707, 748] width 408 height 993
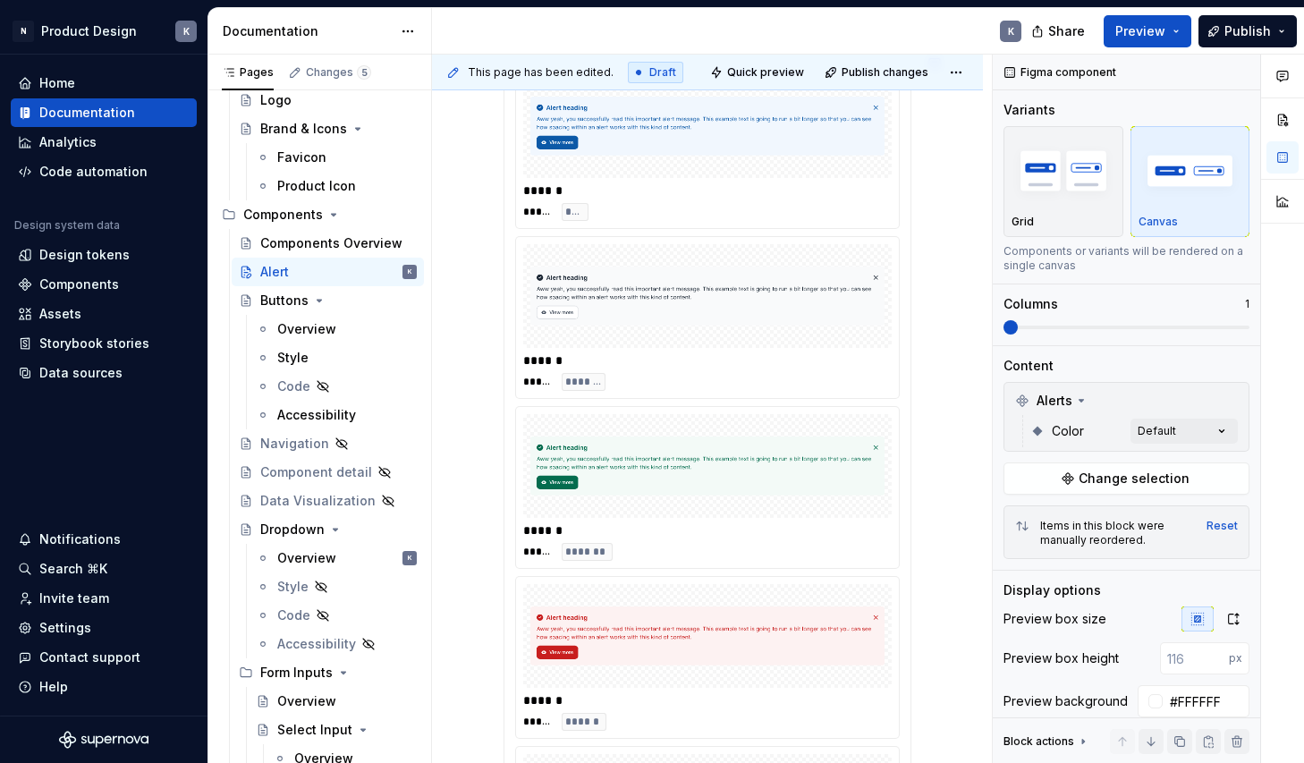
scroll to position [316, 0]
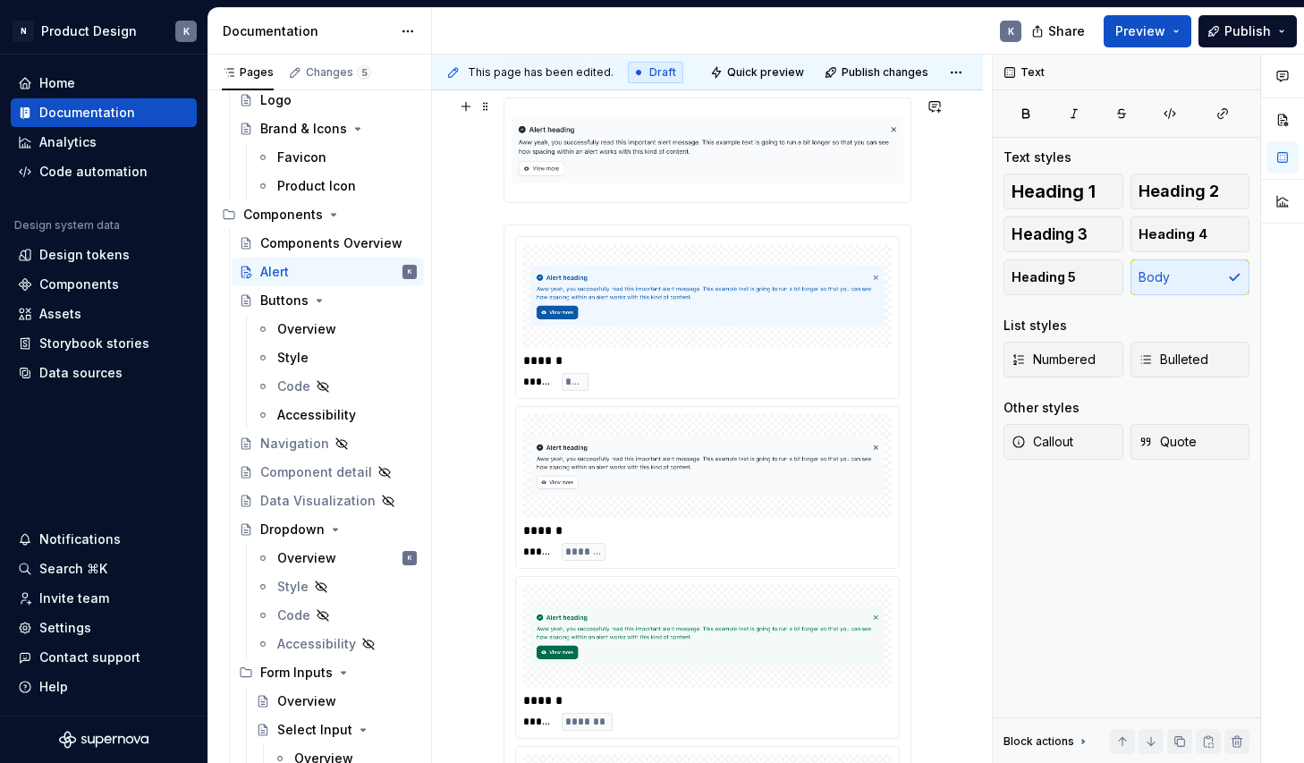
click at [895, 203] on div at bounding box center [707, 150] width 408 height 106
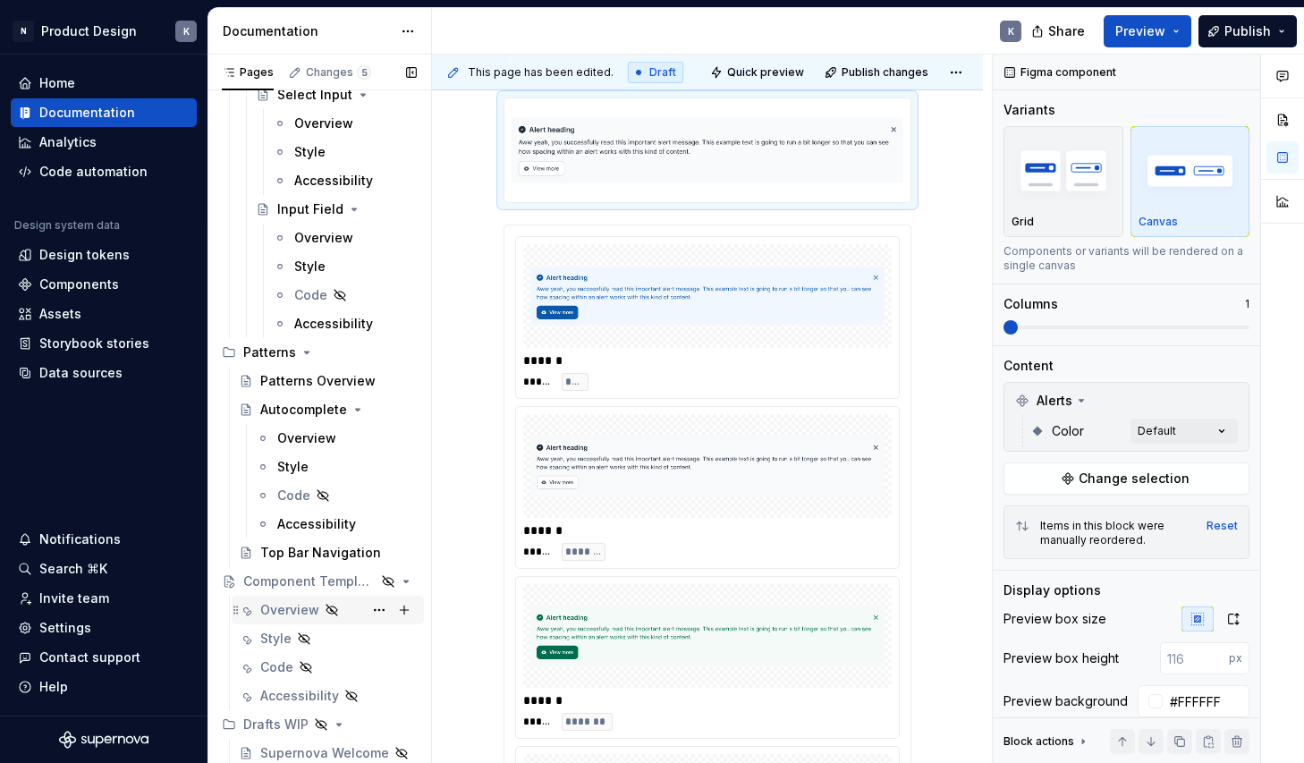
scroll to position [1222, 0]
click at [300, 608] on div "Overview" at bounding box center [289, 610] width 59 height 18
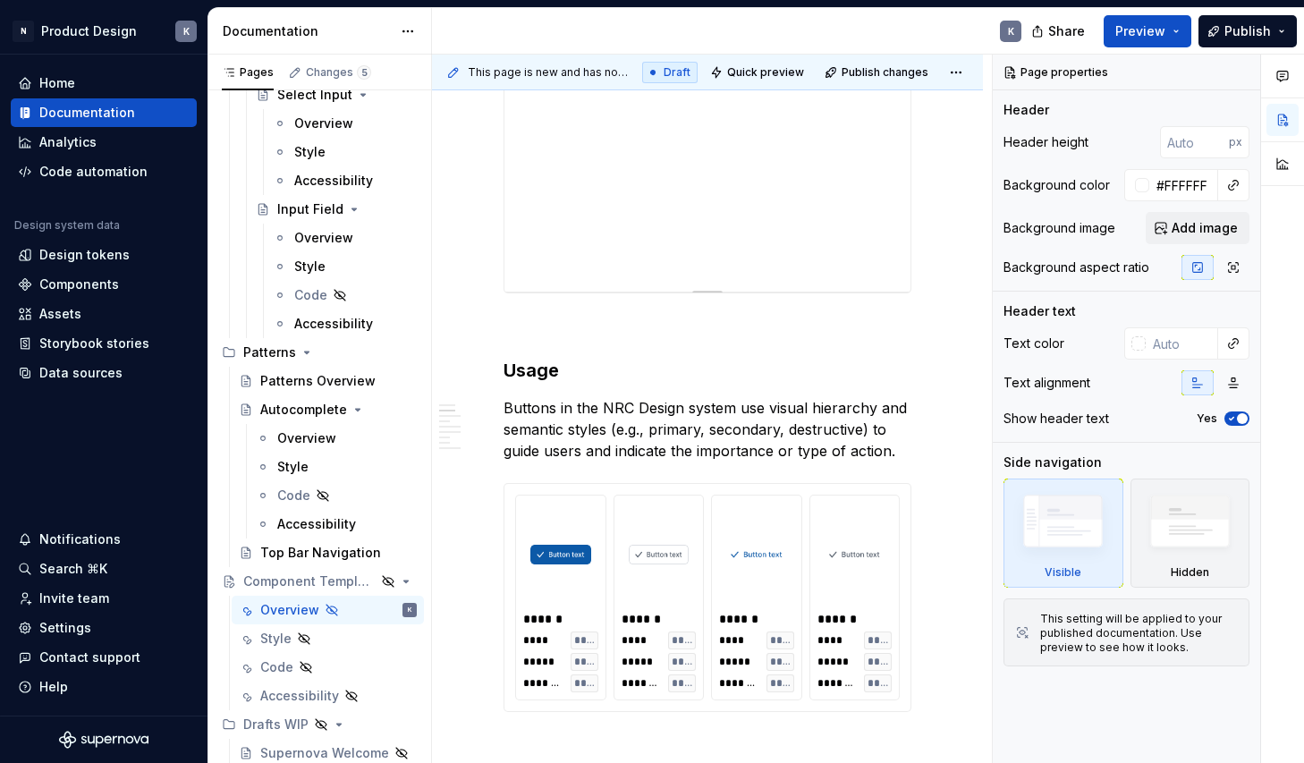
scroll to position [1674, 0]
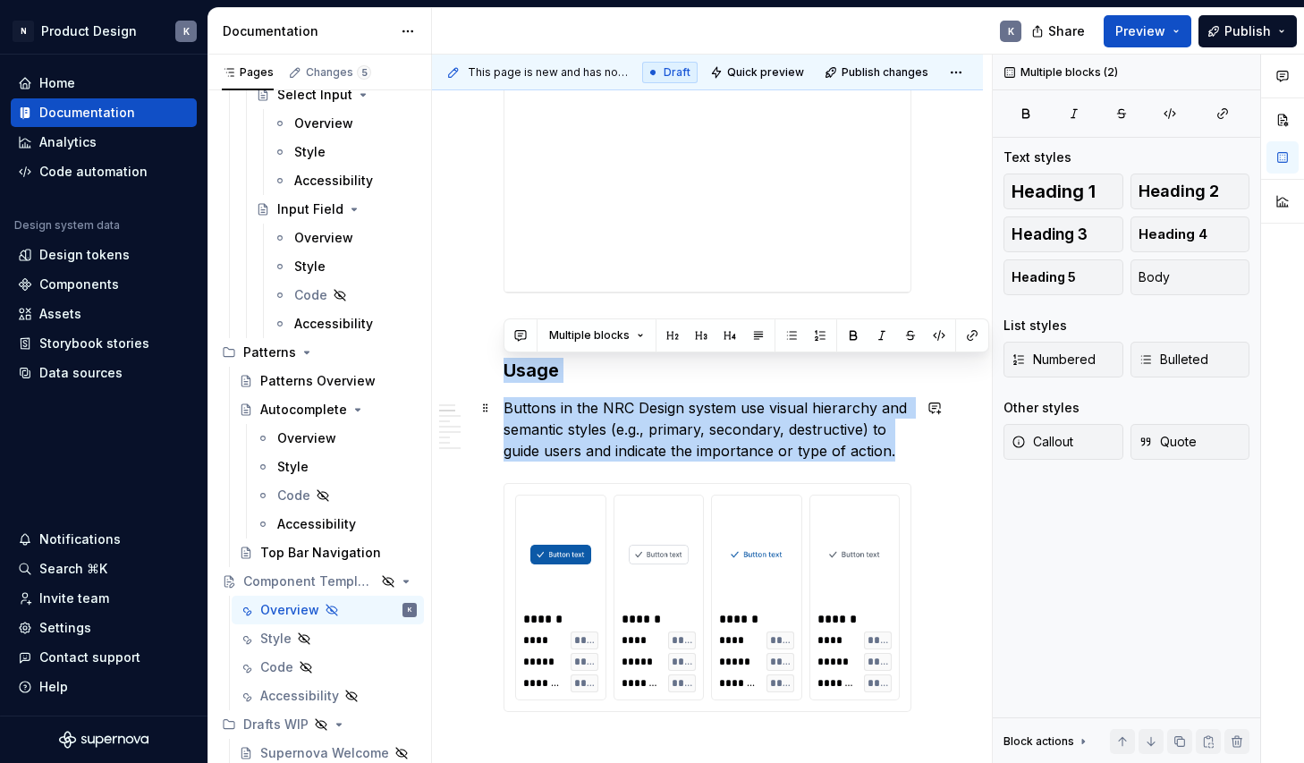
drag, startPoint x: 504, startPoint y: 367, endPoint x: 902, endPoint y: 453, distance: 407.3
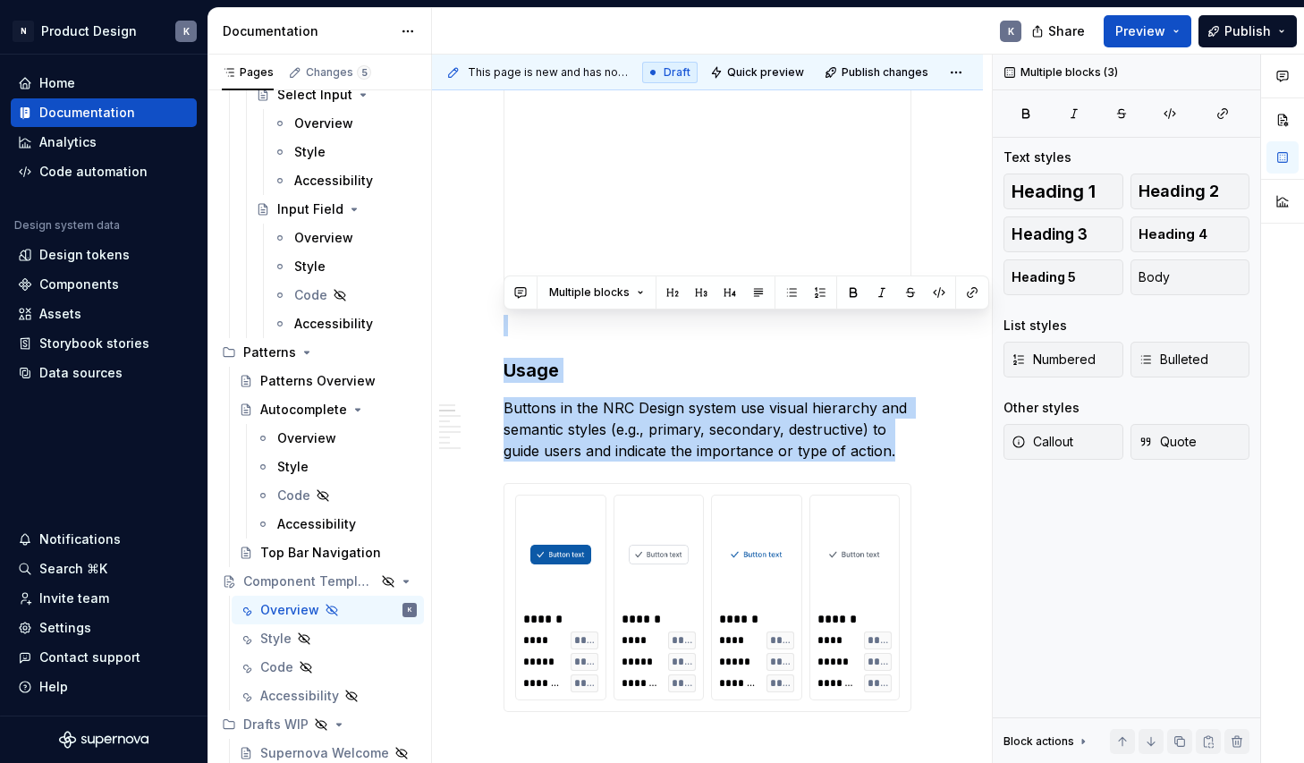
click at [894, 268] on div "**********" at bounding box center [707, 113] width 406 height 358
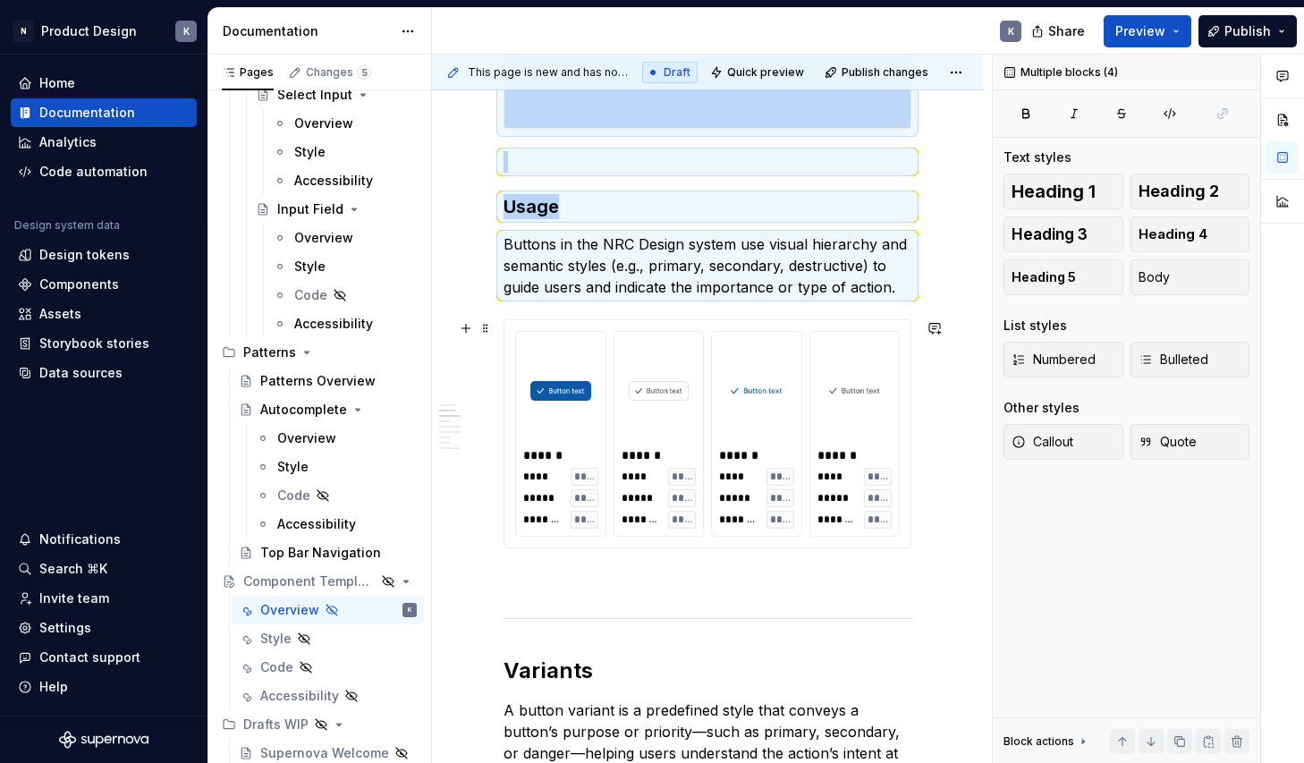
scroll to position [2071, 0]
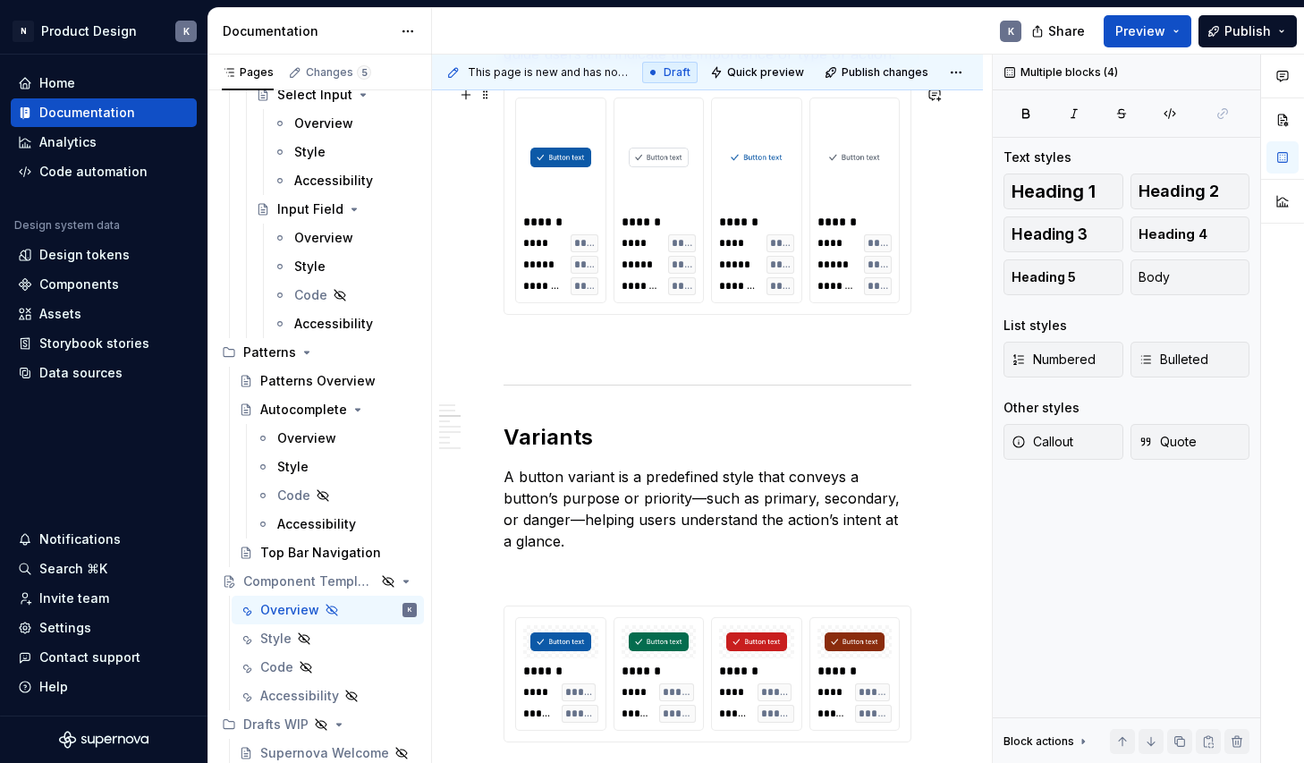
click at [835, 251] on div "**** **** ***** ********* ******* *****" at bounding box center [854, 264] width 75 height 61
click at [804, 487] on p "A button variant is a predefined style that conveys a button’s purpose or prior…" at bounding box center [707, 509] width 408 height 86
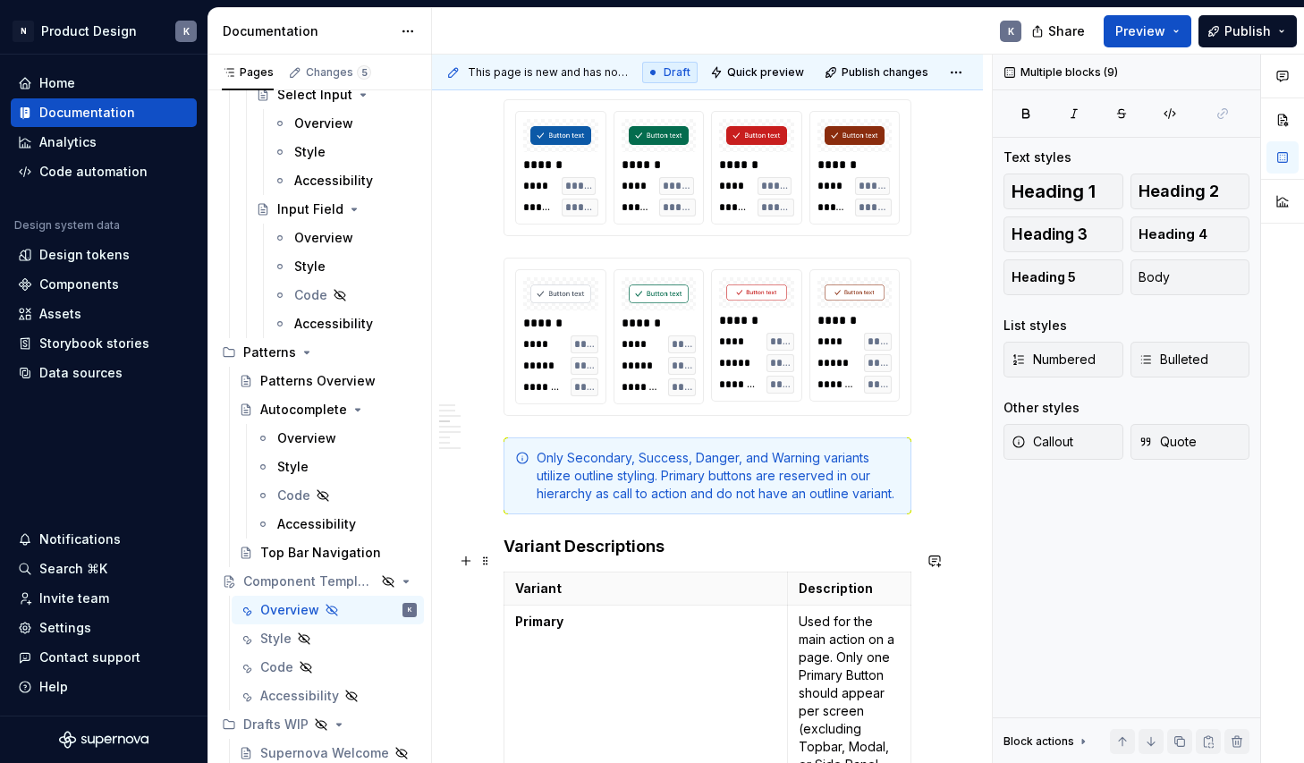
scroll to position [2522, 0]
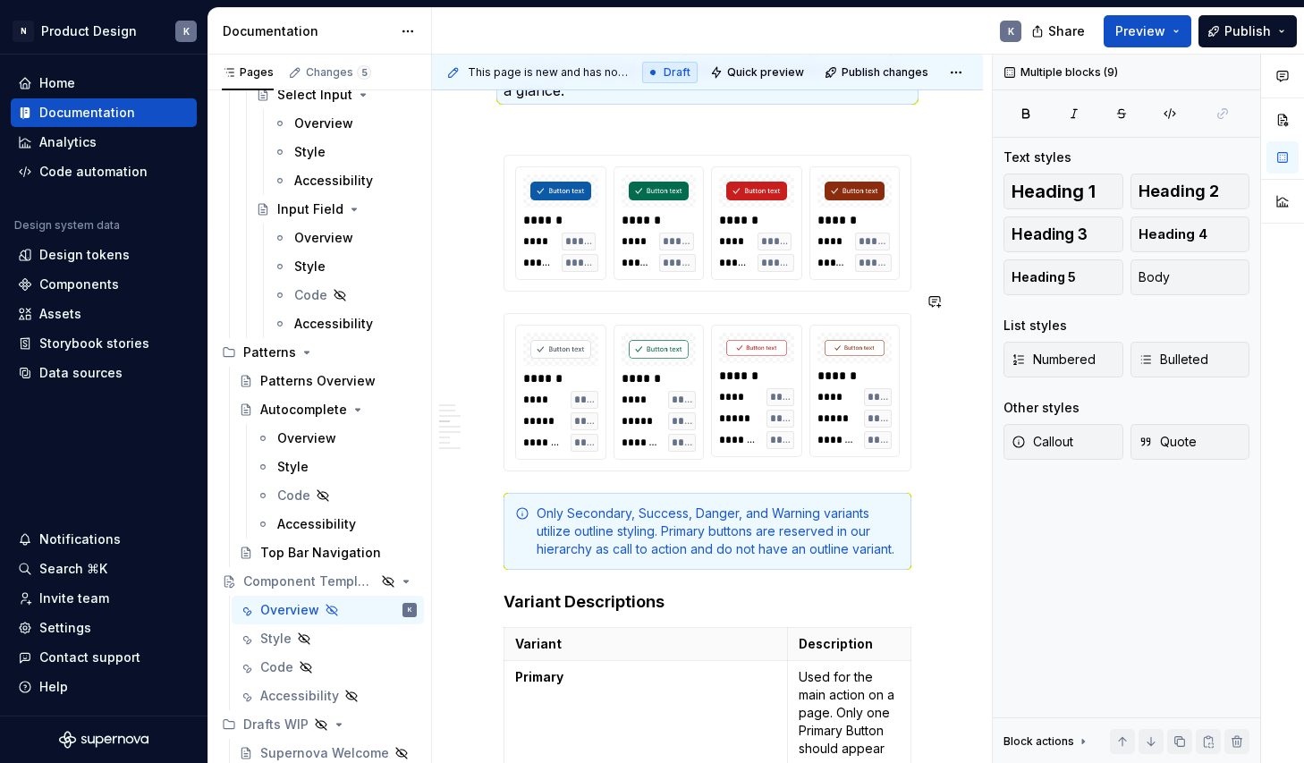
click at [802, 385] on div "****** **** ***** ***** ****** ******* ****" at bounding box center [756, 391] width 91 height 132
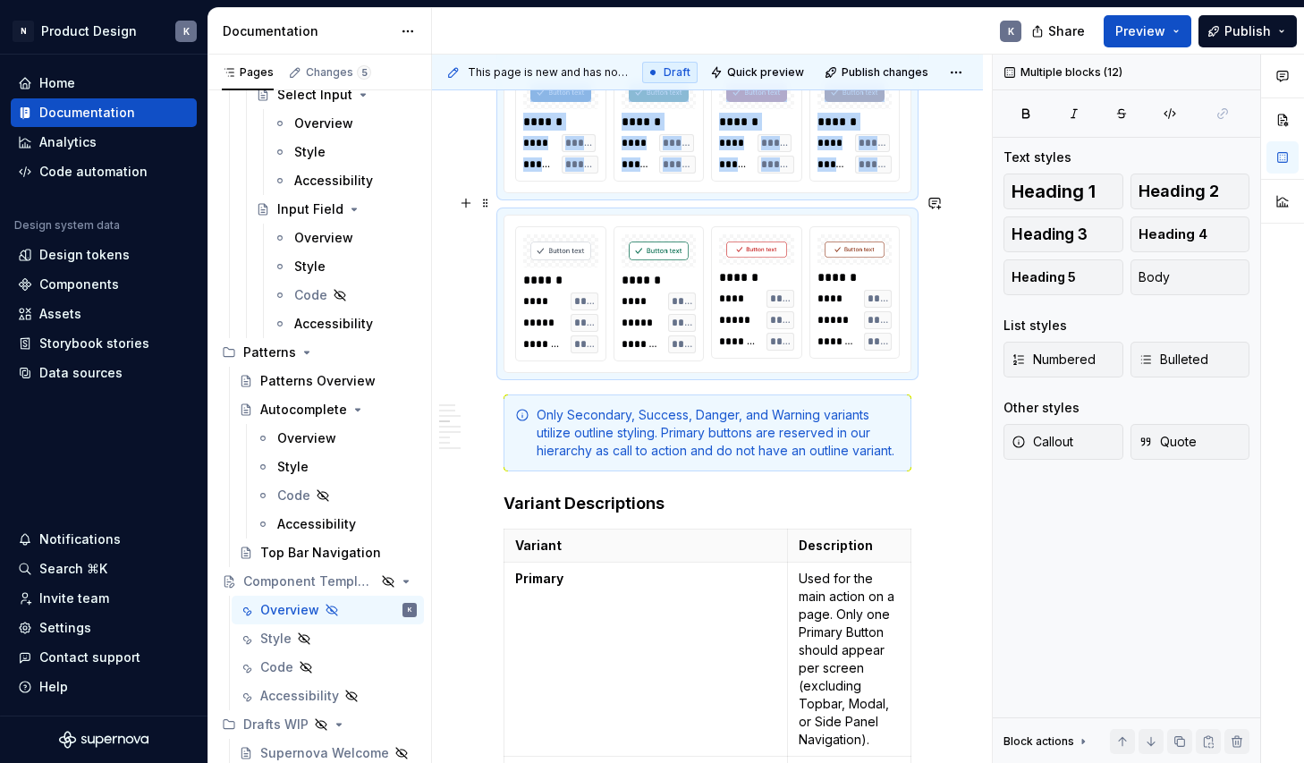
scroll to position [2629, 0]
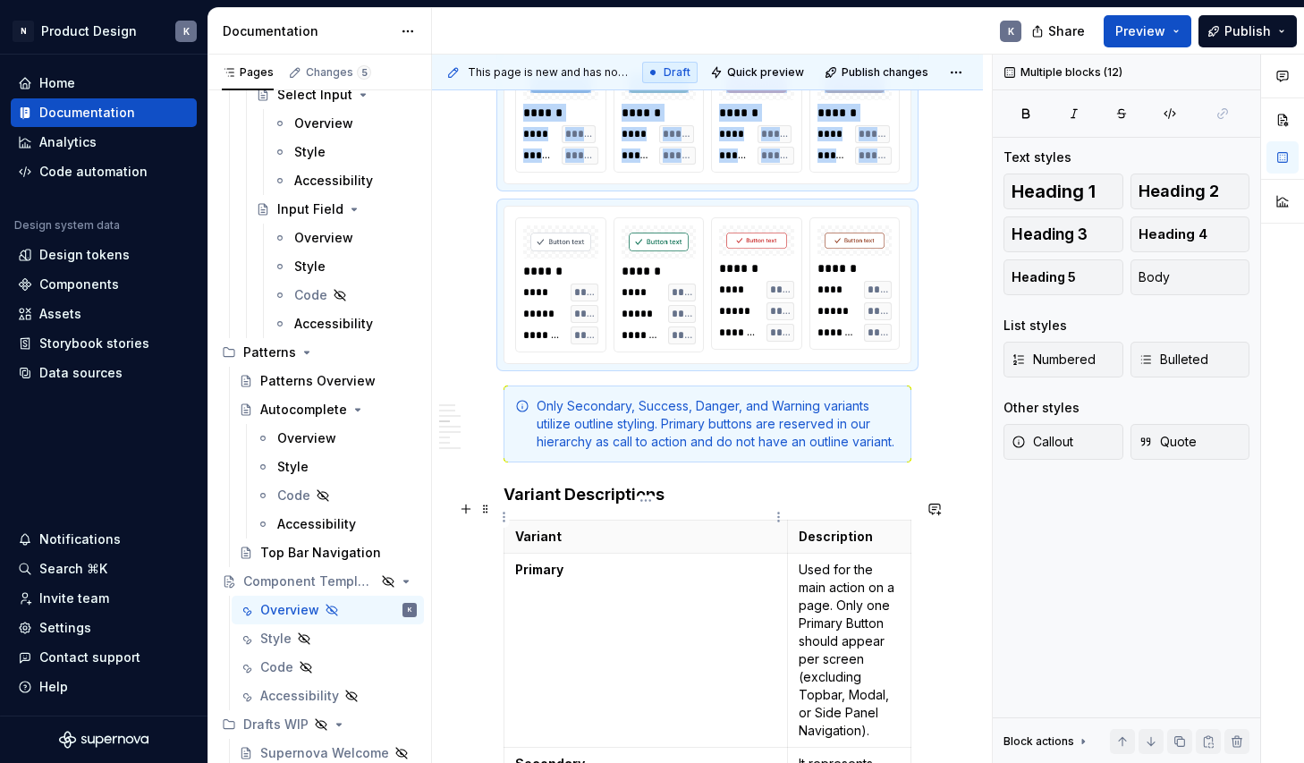
click at [711, 528] on p "Variant" at bounding box center [645, 537] width 261 height 18
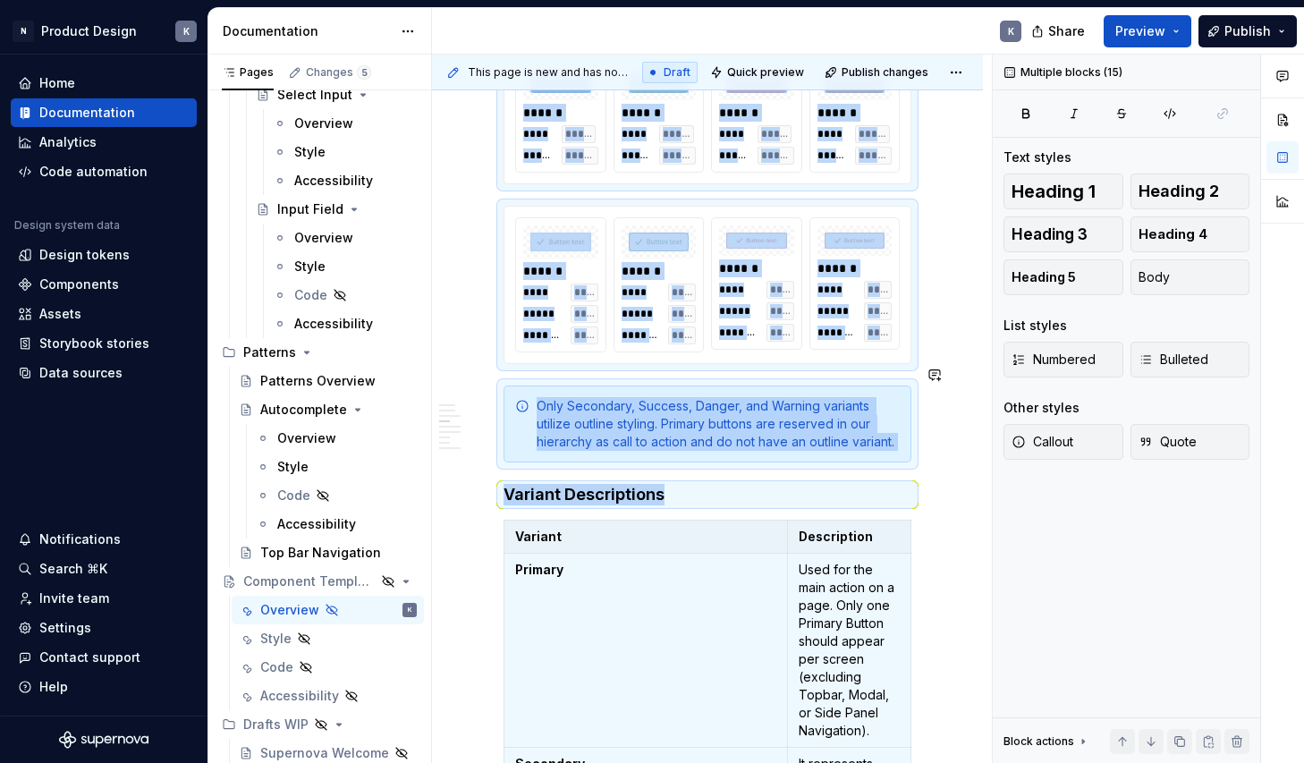
copy div "**********"
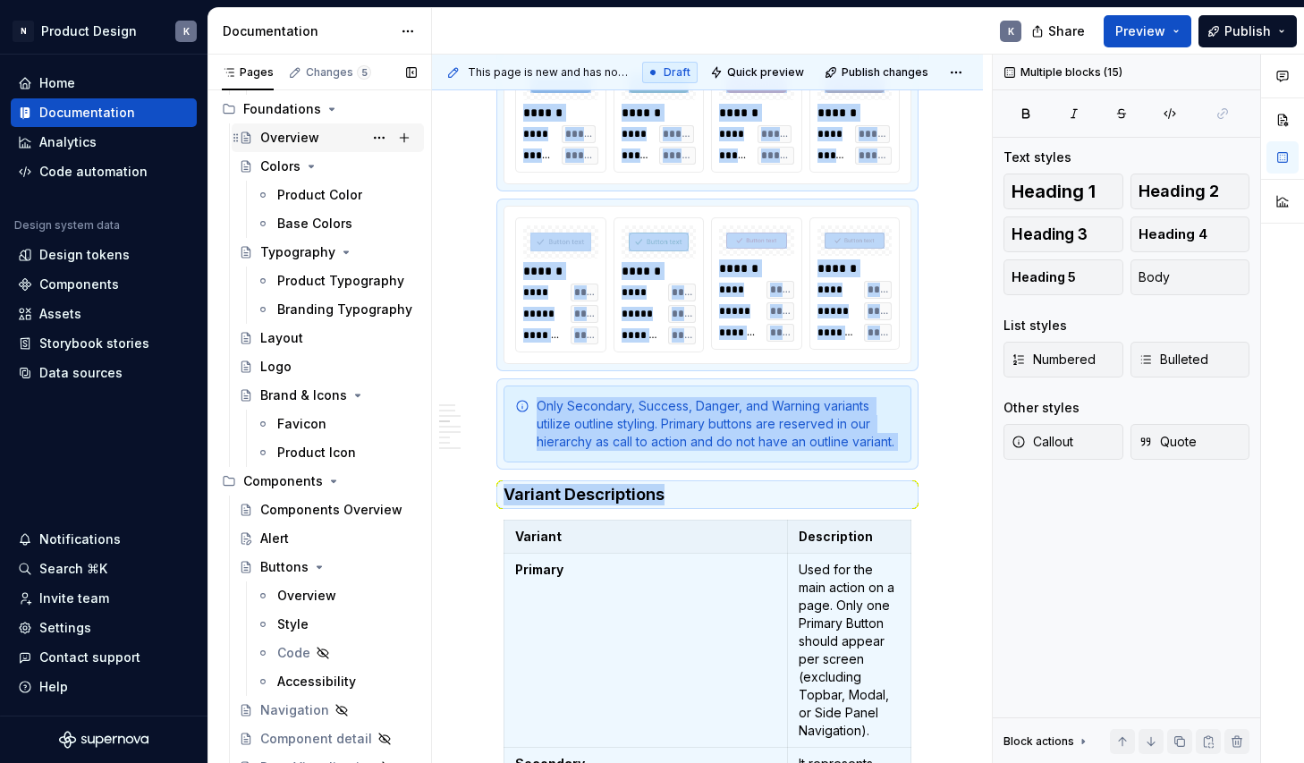
scroll to position [375, 0]
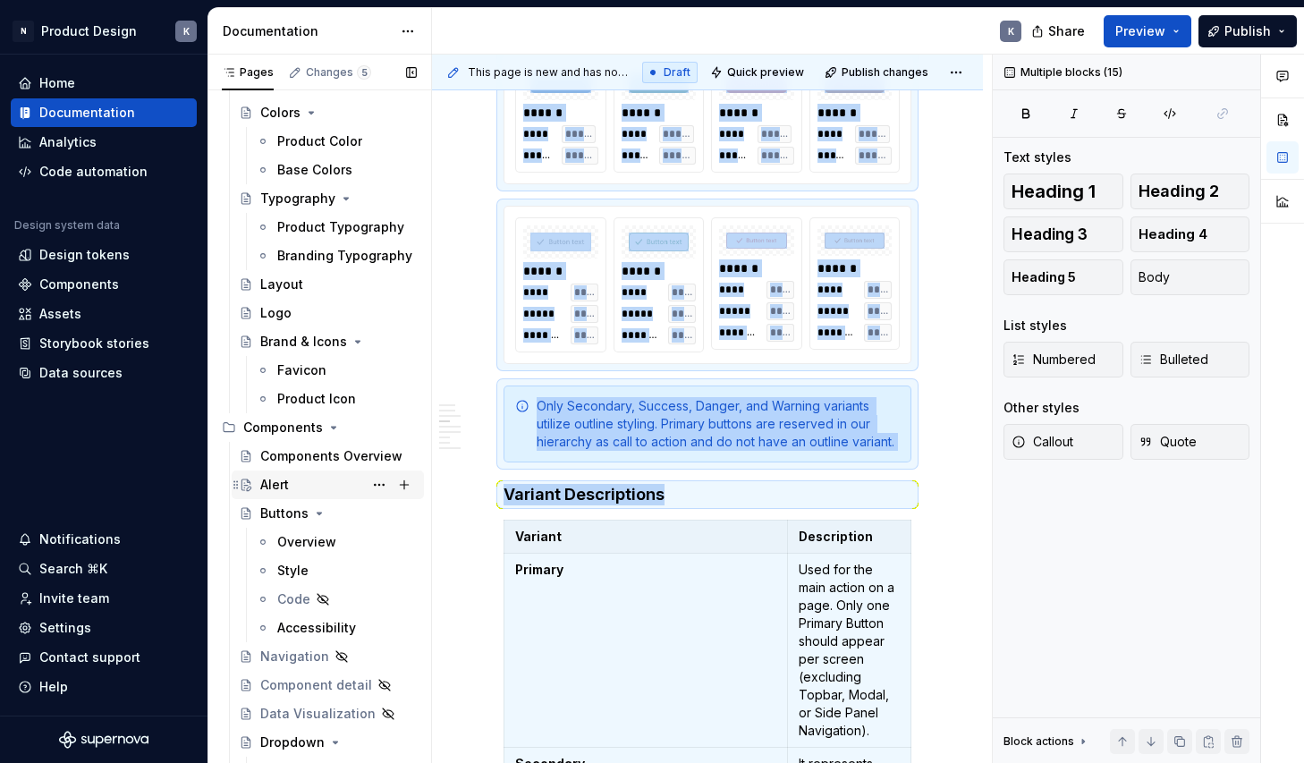
click at [290, 481] on div "Alert" at bounding box center [338, 484] width 156 height 25
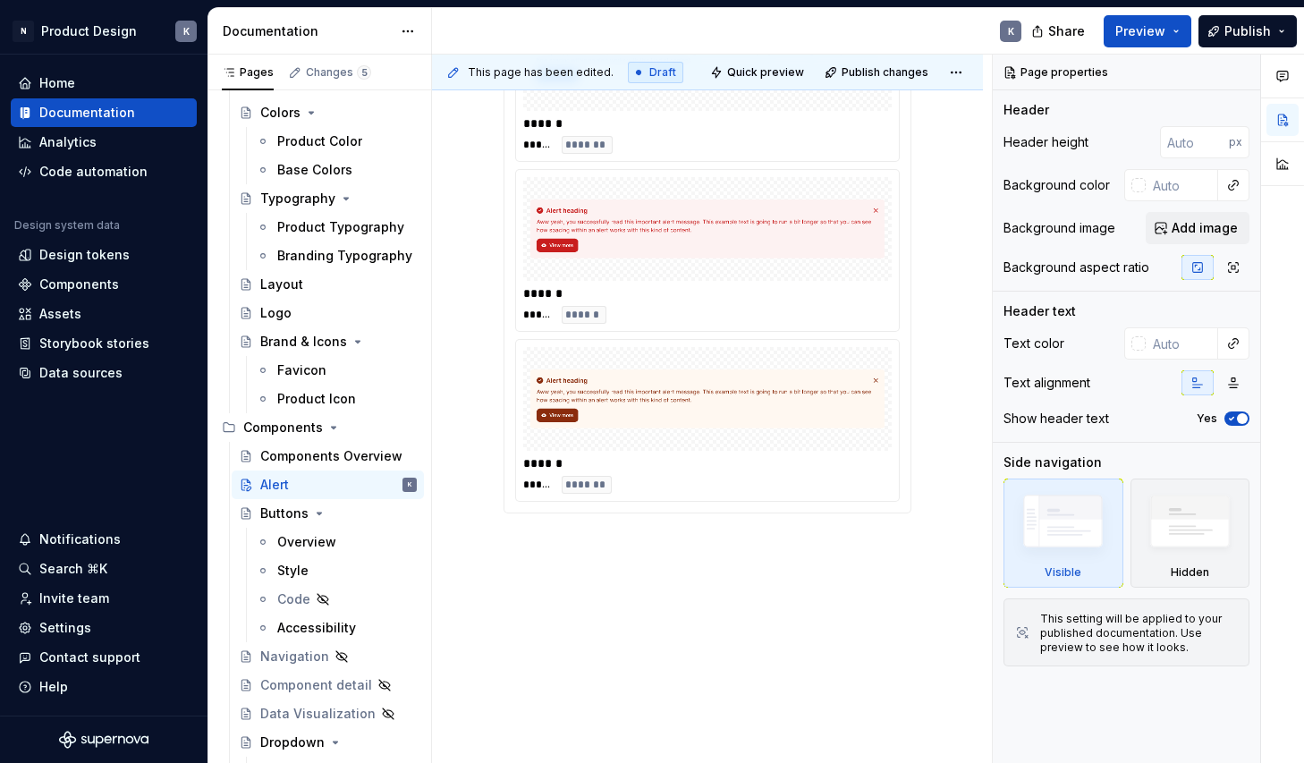
scroll to position [892, 0]
click at [629, 548] on div "****** ***** **** ****** ***** ******* ****** ***** ******* ****** ***** ******…" at bounding box center [707, 99] width 551 height 1329
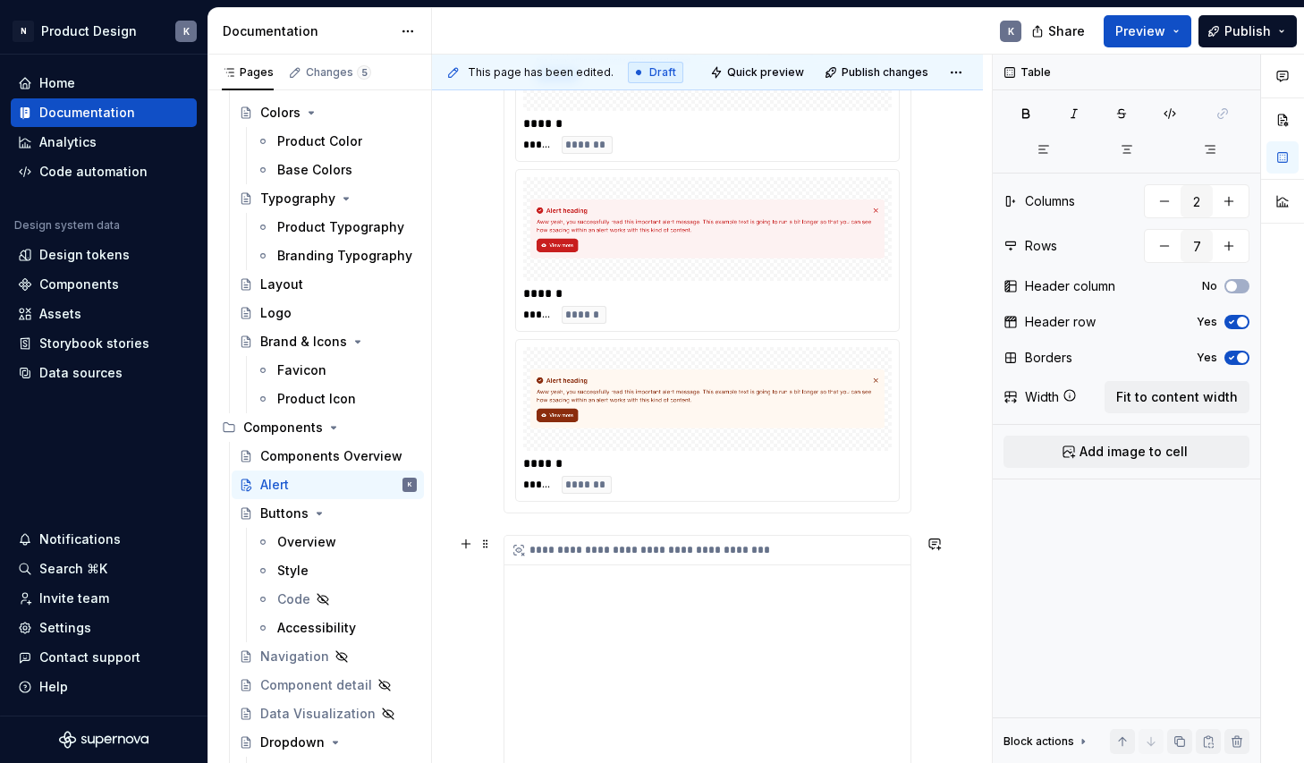
scroll to position [1058, 0]
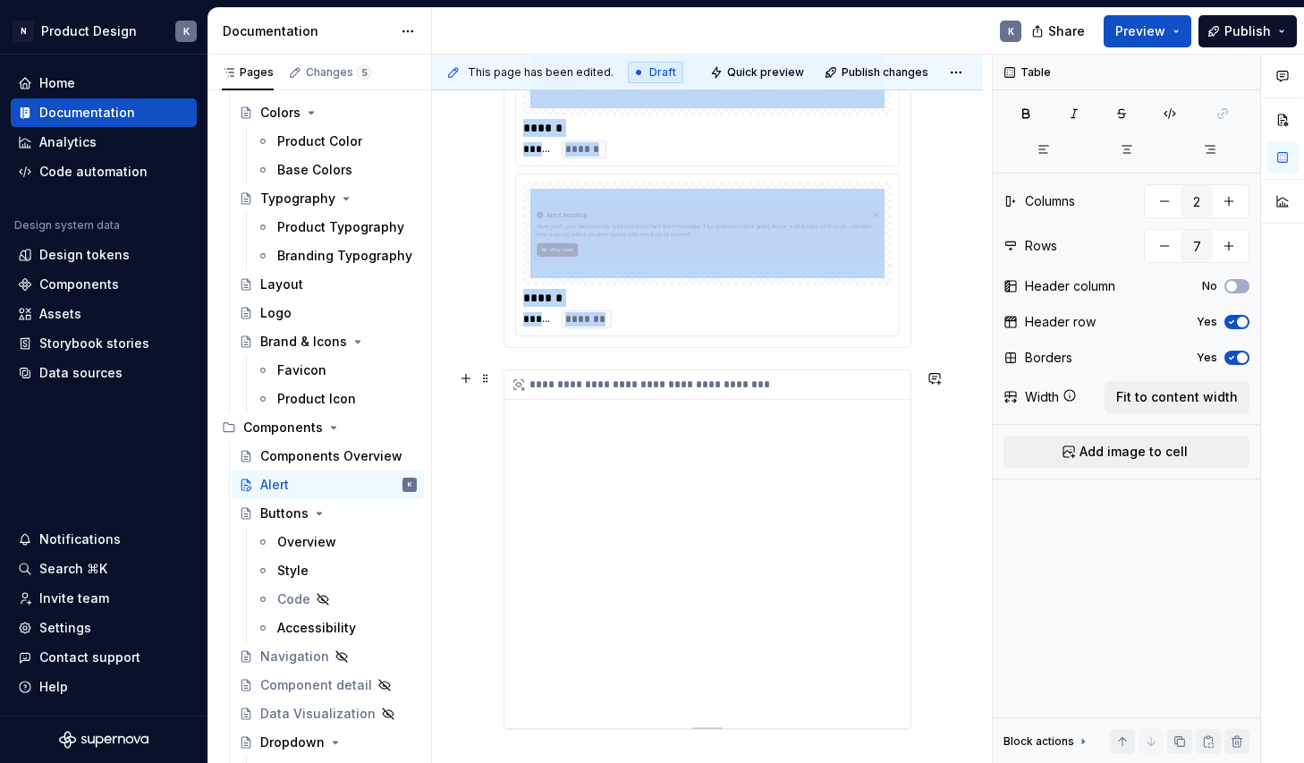
click at [710, 604] on div "**********" at bounding box center [707, 549] width 406 height 358
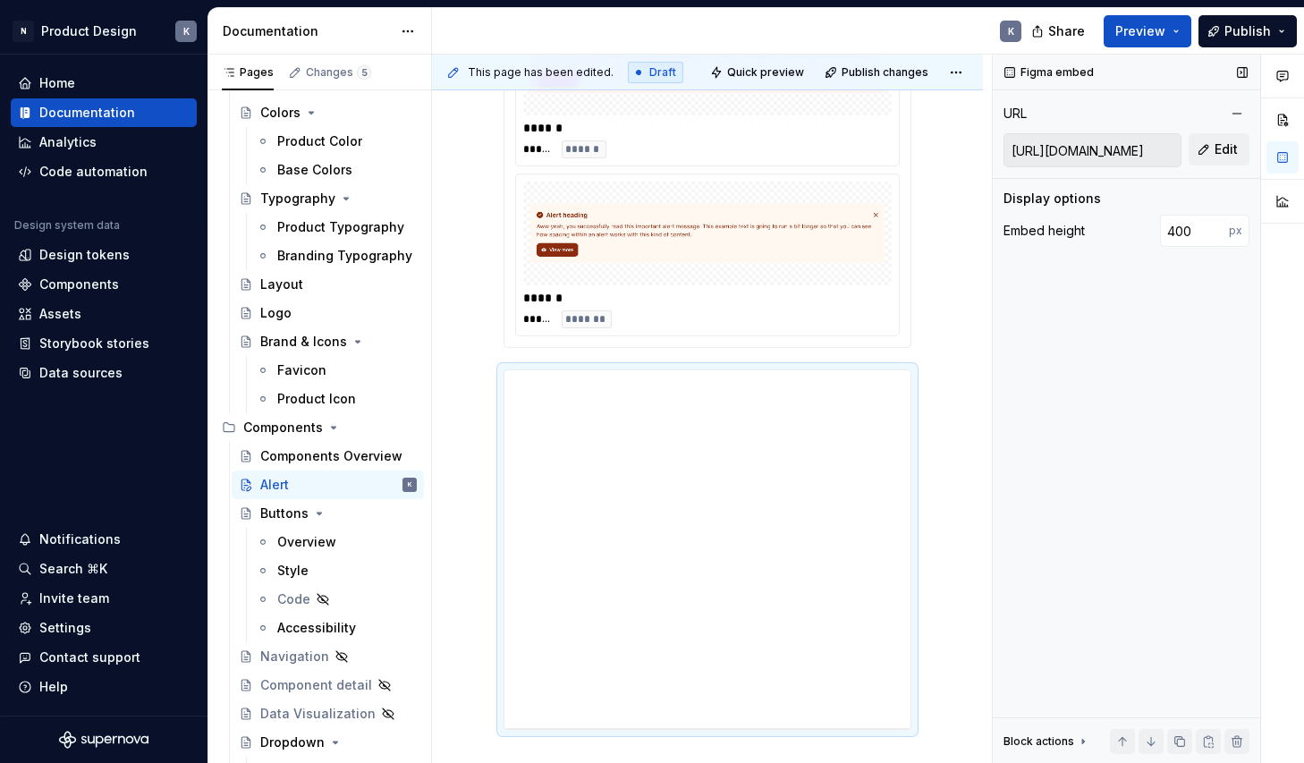
type textarea "*"
